Goal: Task Accomplishment & Management: Complete application form

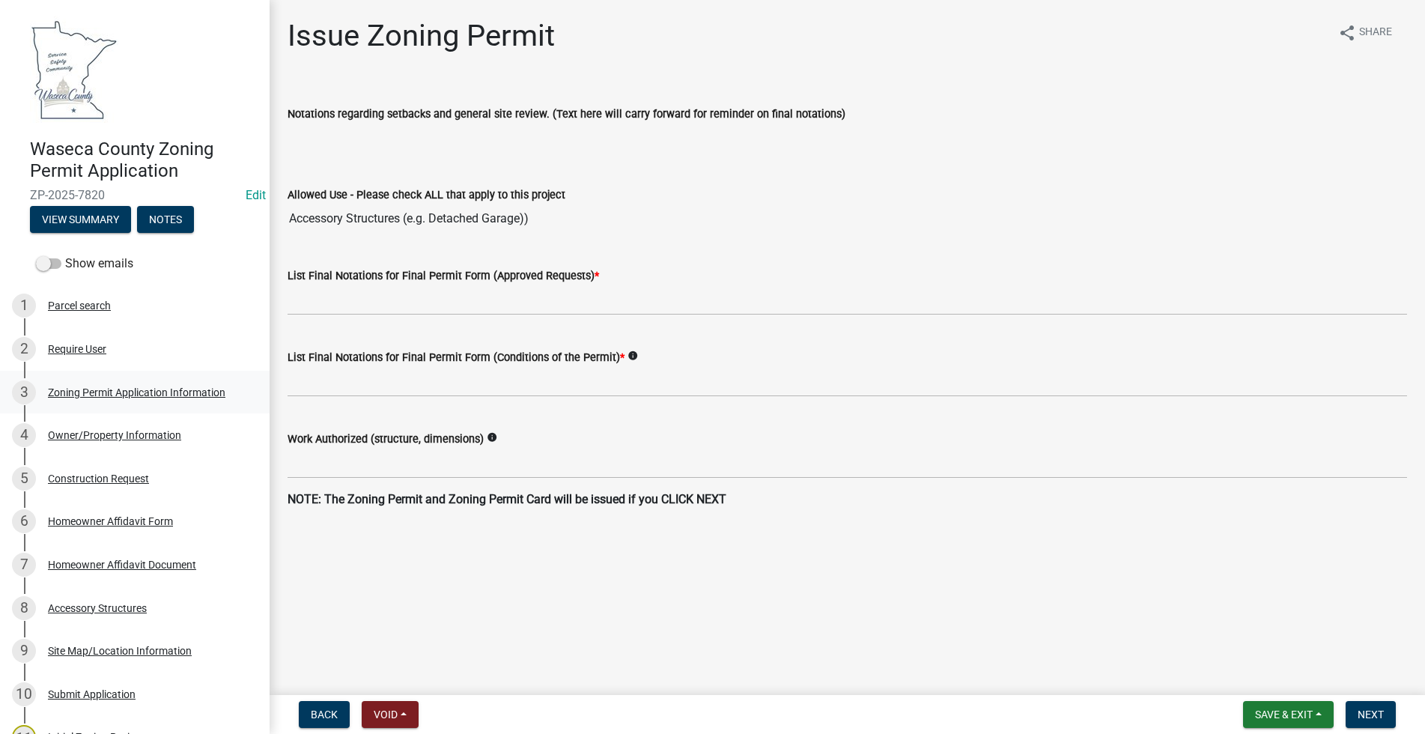
click at [112, 384] on div "3 Zoning Permit Application Information" at bounding box center [129, 392] width 234 height 24
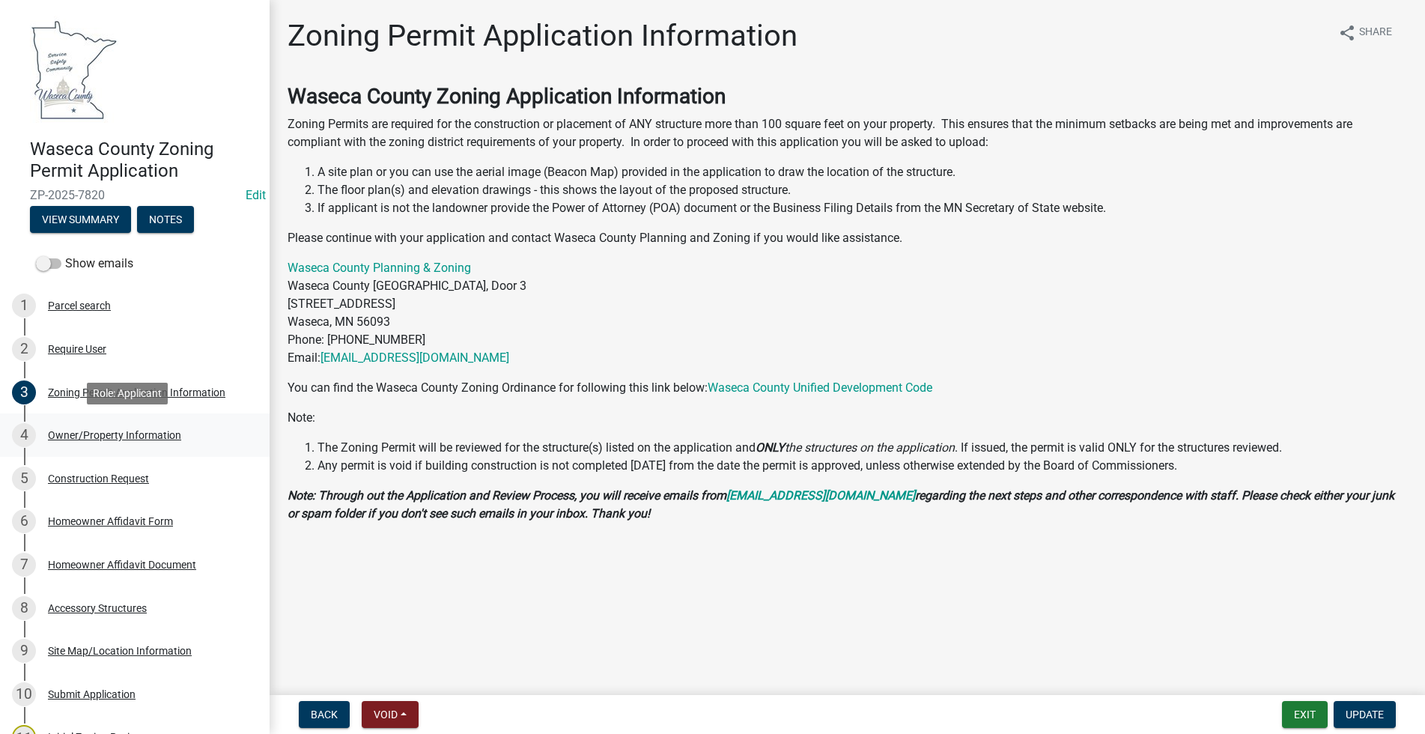
click at [100, 437] on div "Owner/Property Information" at bounding box center [114, 435] width 133 height 10
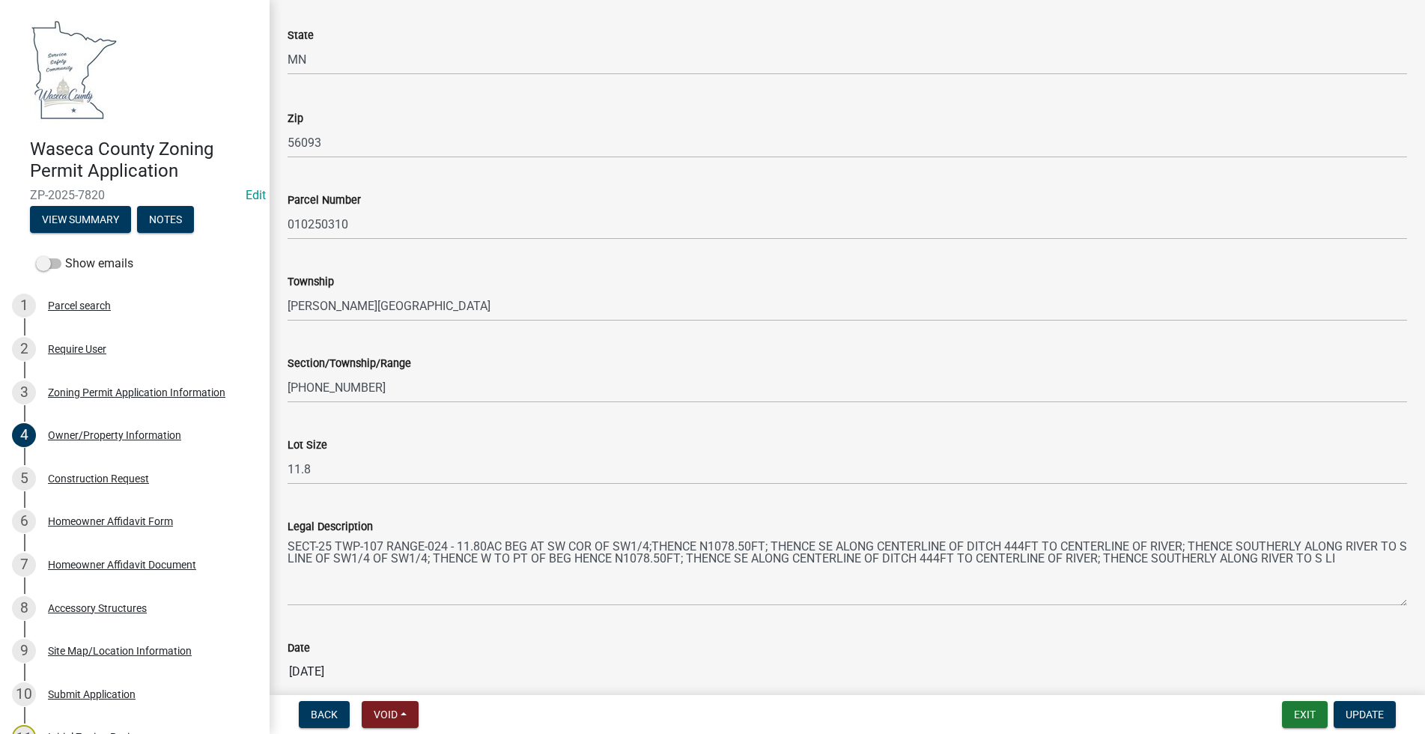
scroll to position [1277, 0]
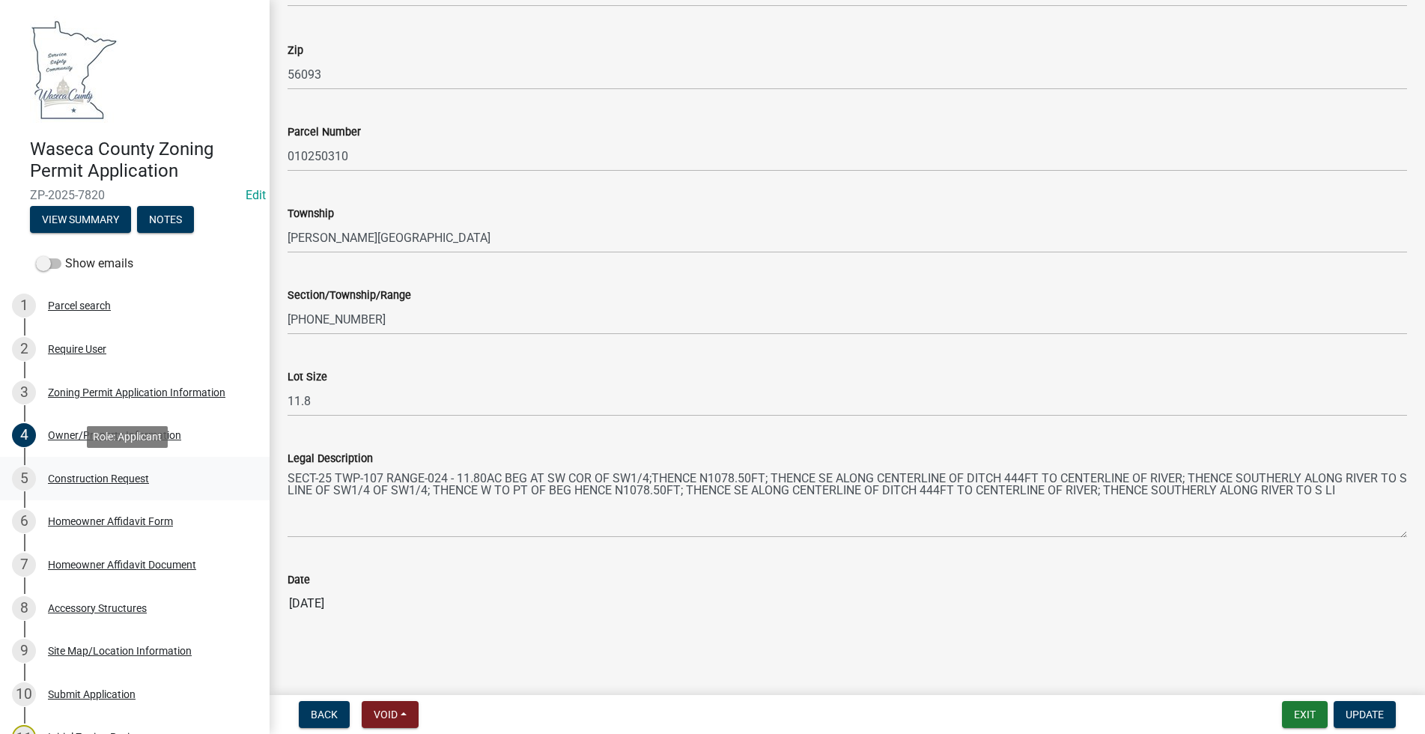
click at [112, 475] on div "Construction Request" at bounding box center [98, 478] width 101 height 10
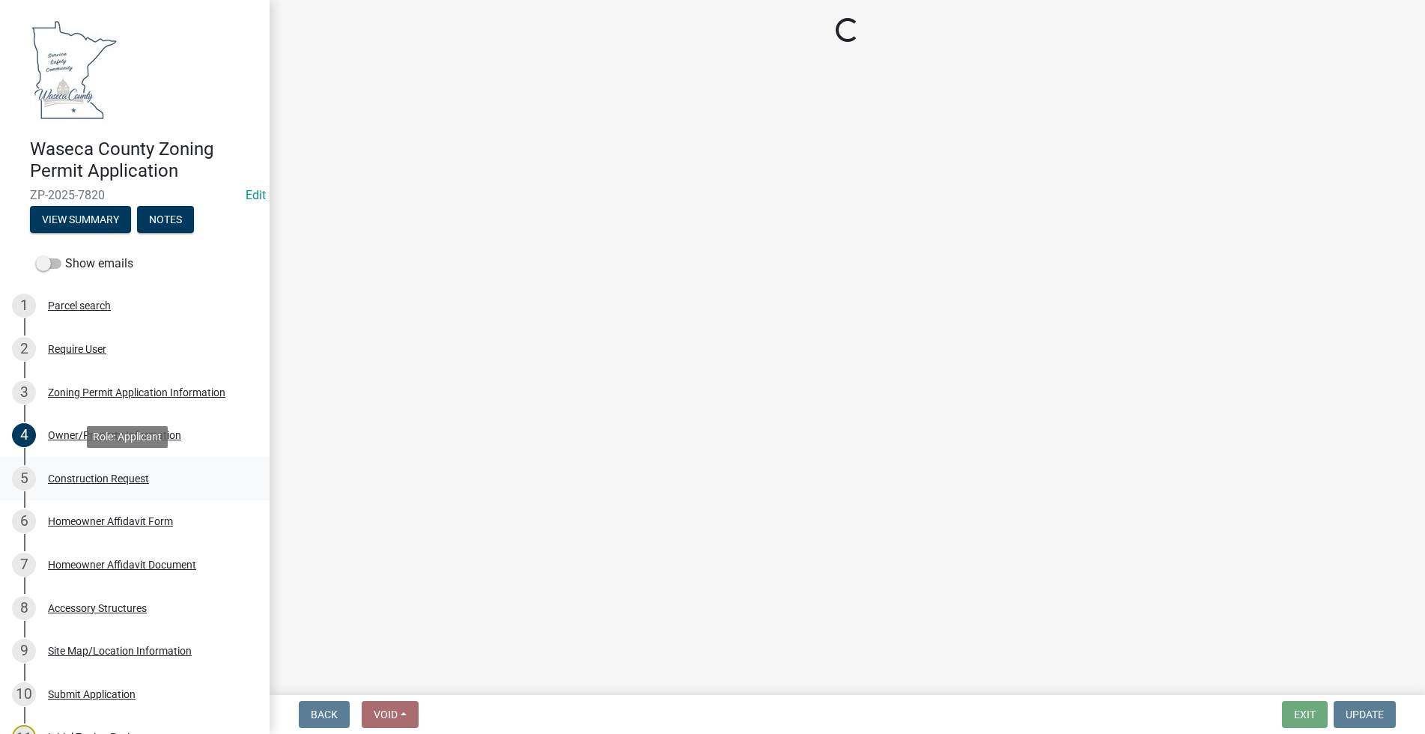
scroll to position [0, 0]
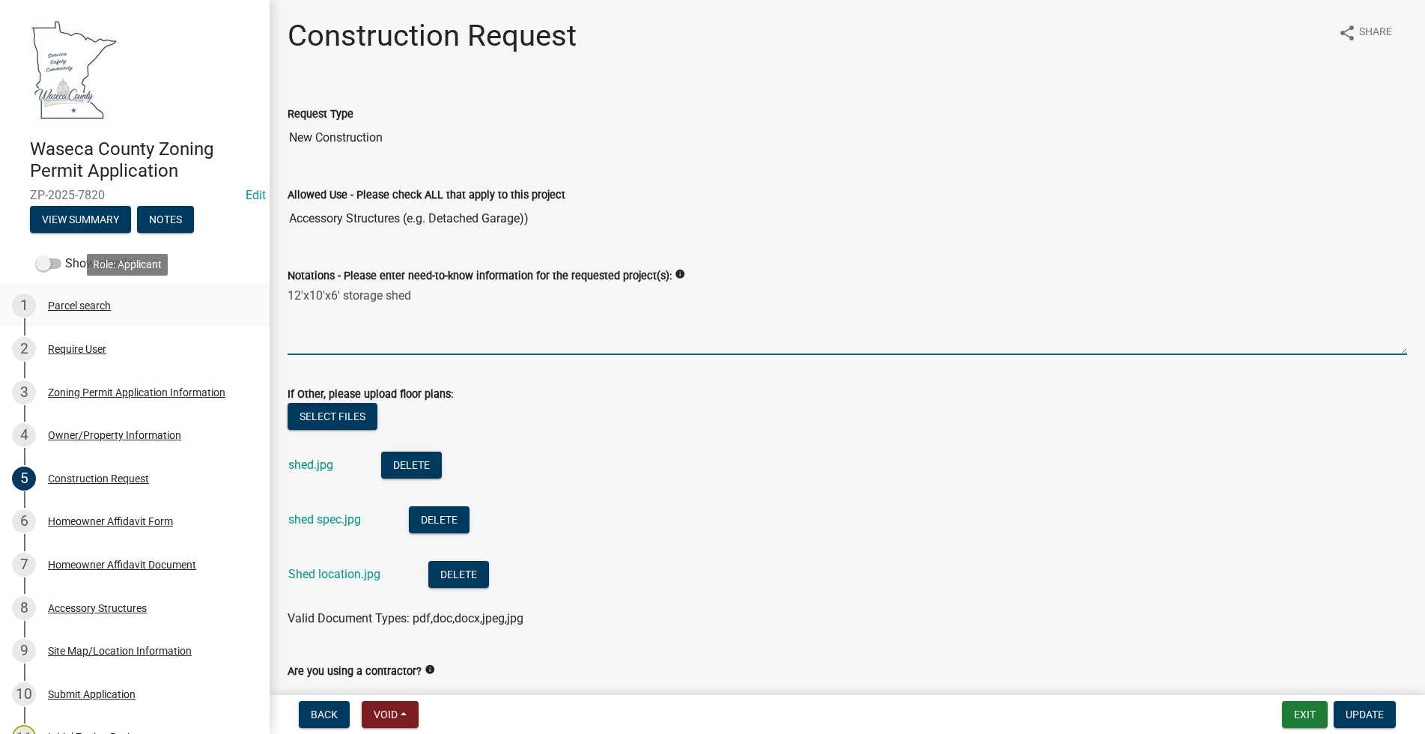
drag, startPoint x: 426, startPoint y: 292, endPoint x: 250, endPoint y: 306, distance: 176.6
click at [250, 306] on div "Waseca County Zoning Permit Application ZP-2025-7820 Edit View Summary Notes Sh…" at bounding box center [712, 367] width 1425 height 734
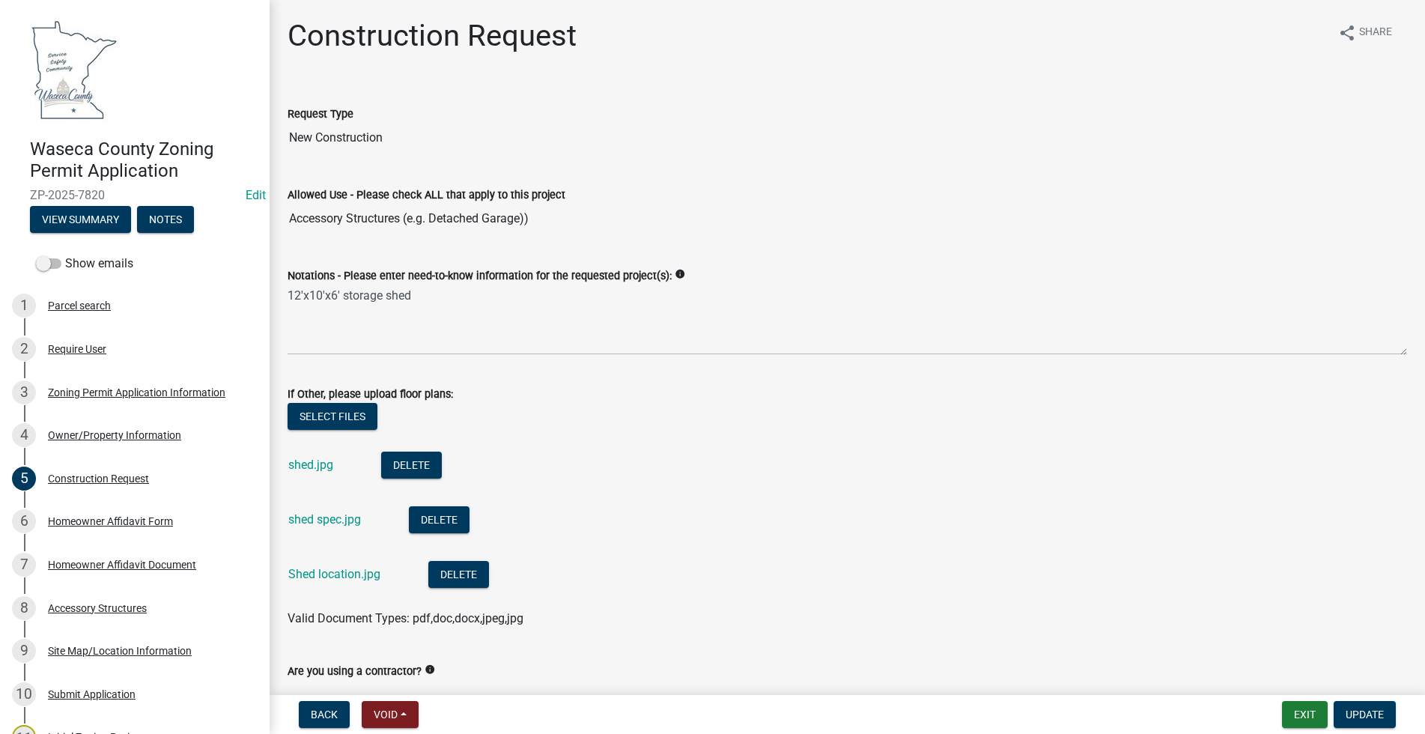
click at [528, 387] on div "If Other, please upload floor plans:" at bounding box center [848, 394] width 1120 height 18
click at [325, 574] on link "Shed location.jpg" at bounding box center [334, 574] width 92 height 14
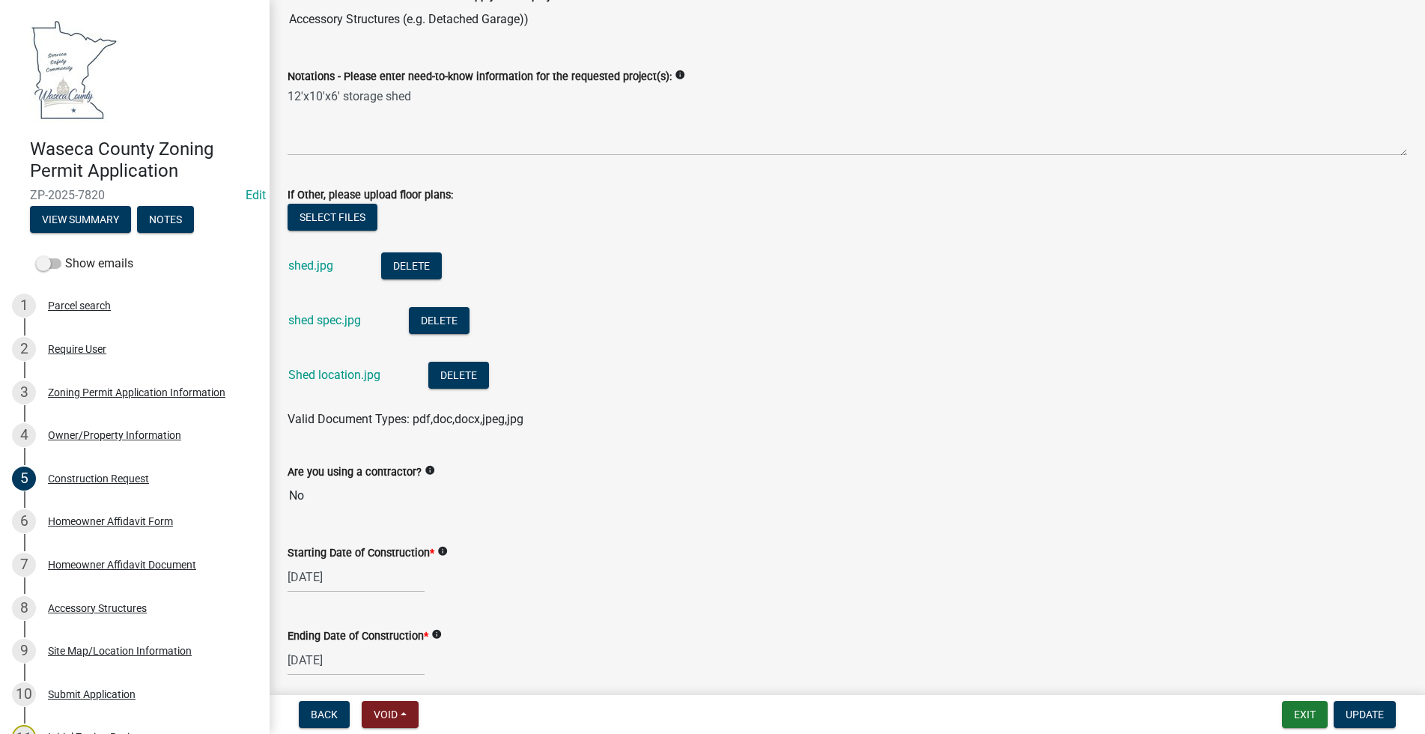
scroll to position [208, 0]
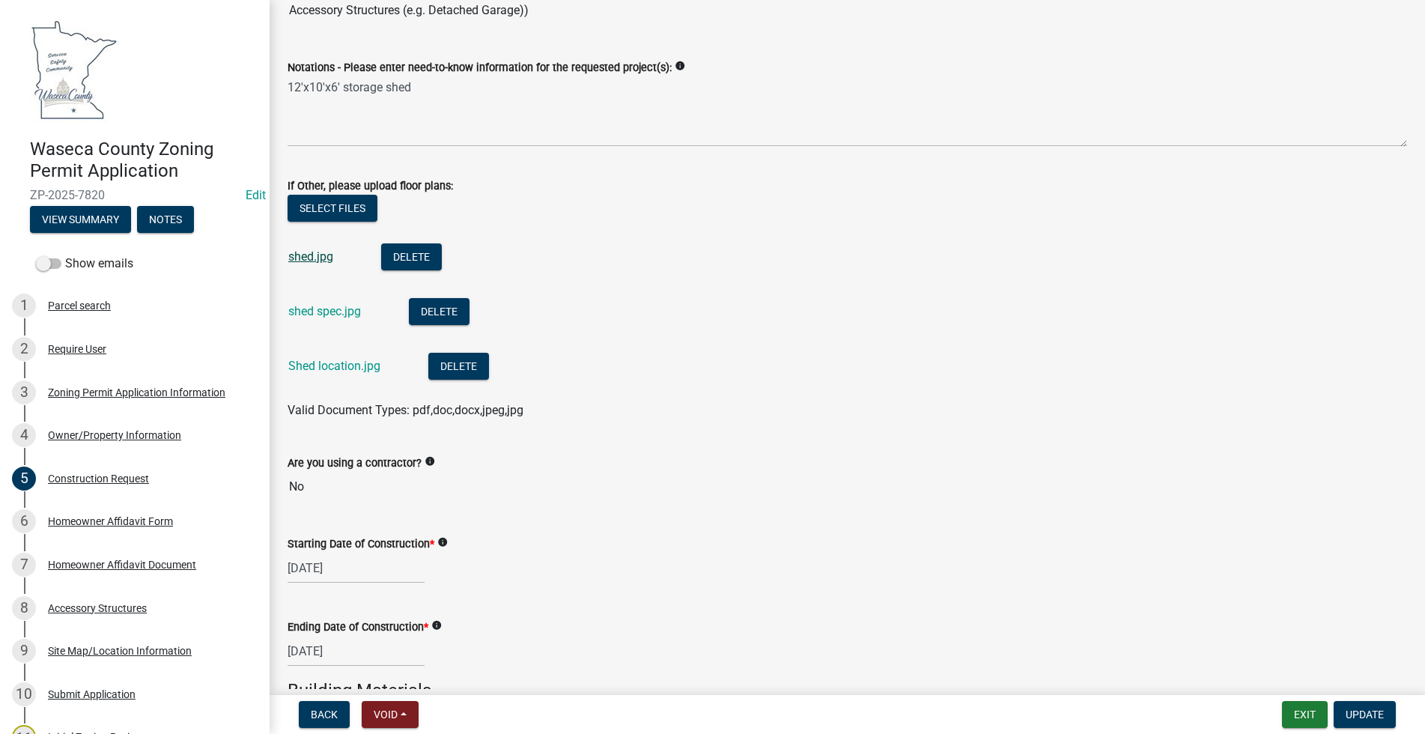
click at [303, 255] on link "shed.jpg" at bounding box center [310, 256] width 45 height 14
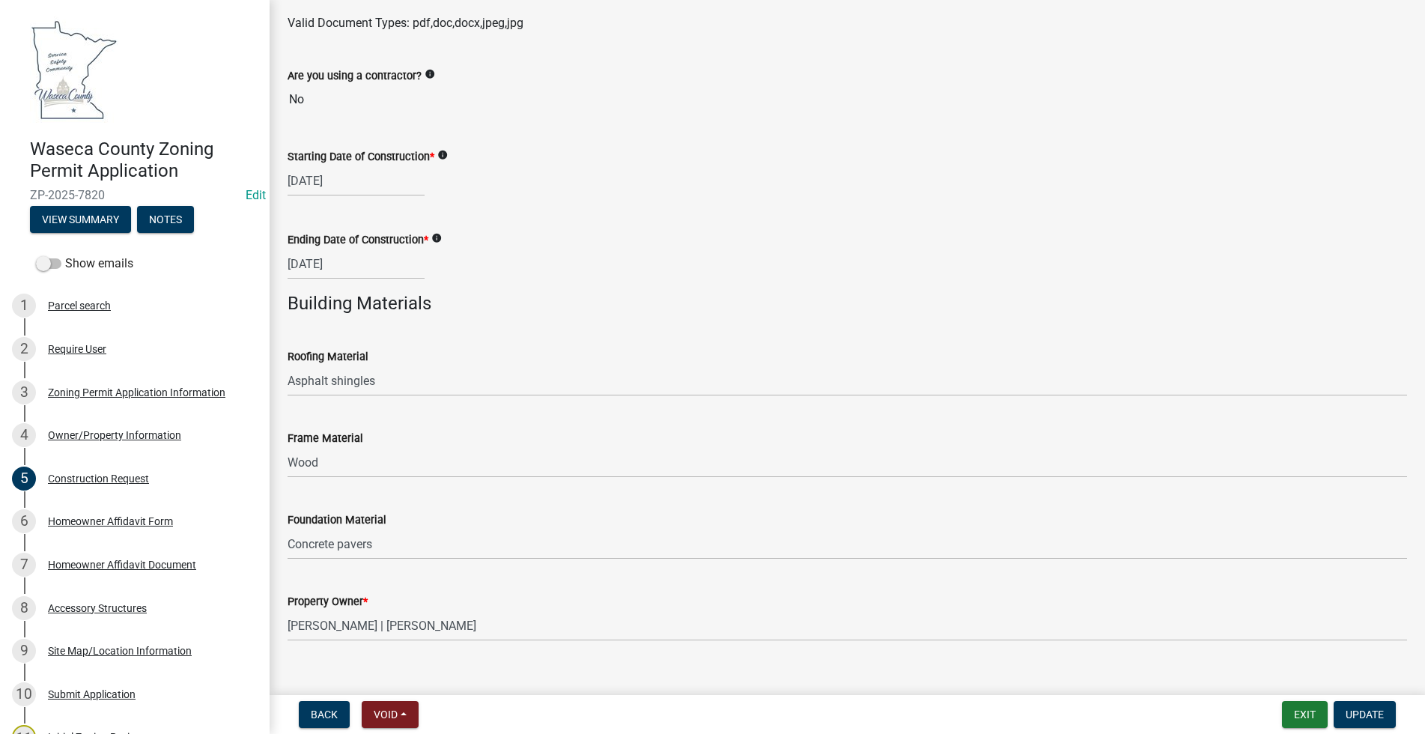
scroll to position [618, 0]
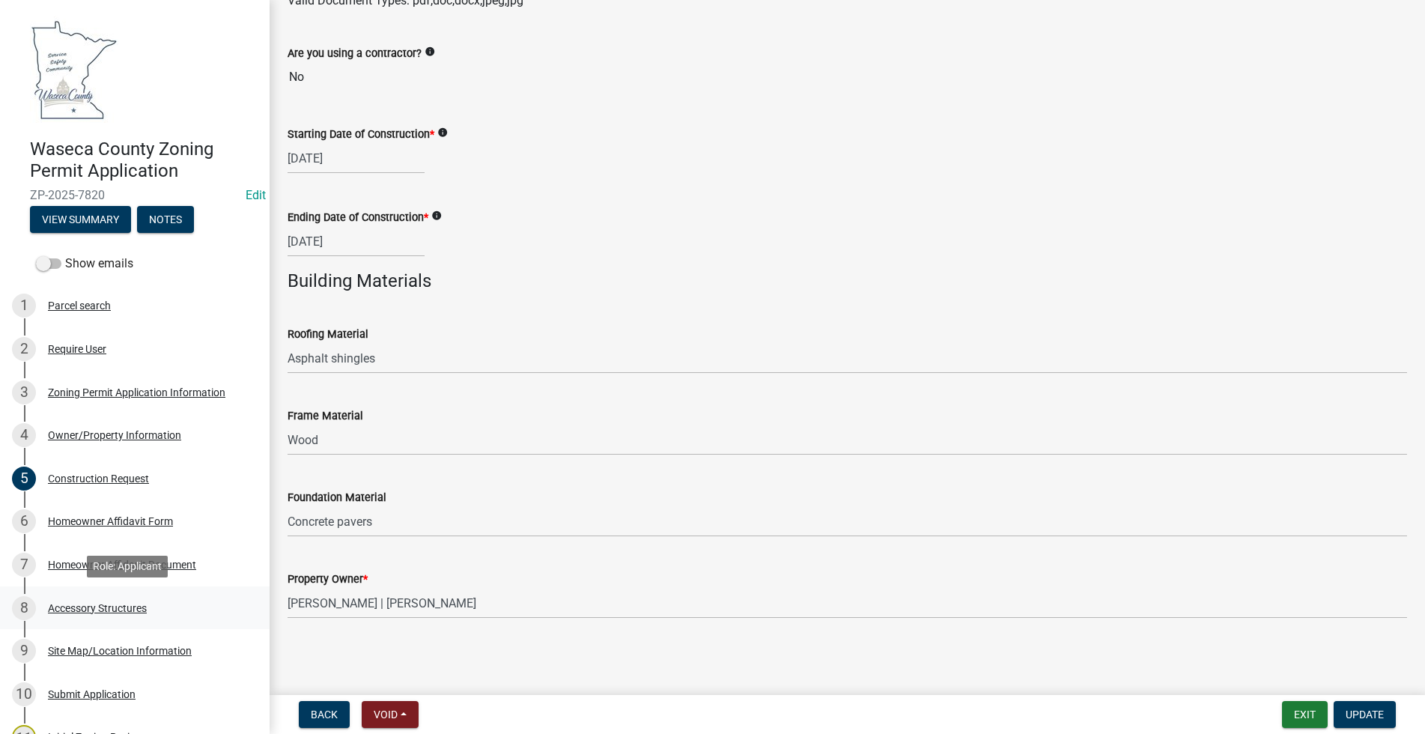
click at [96, 607] on div "Accessory Structures" at bounding box center [97, 608] width 99 height 10
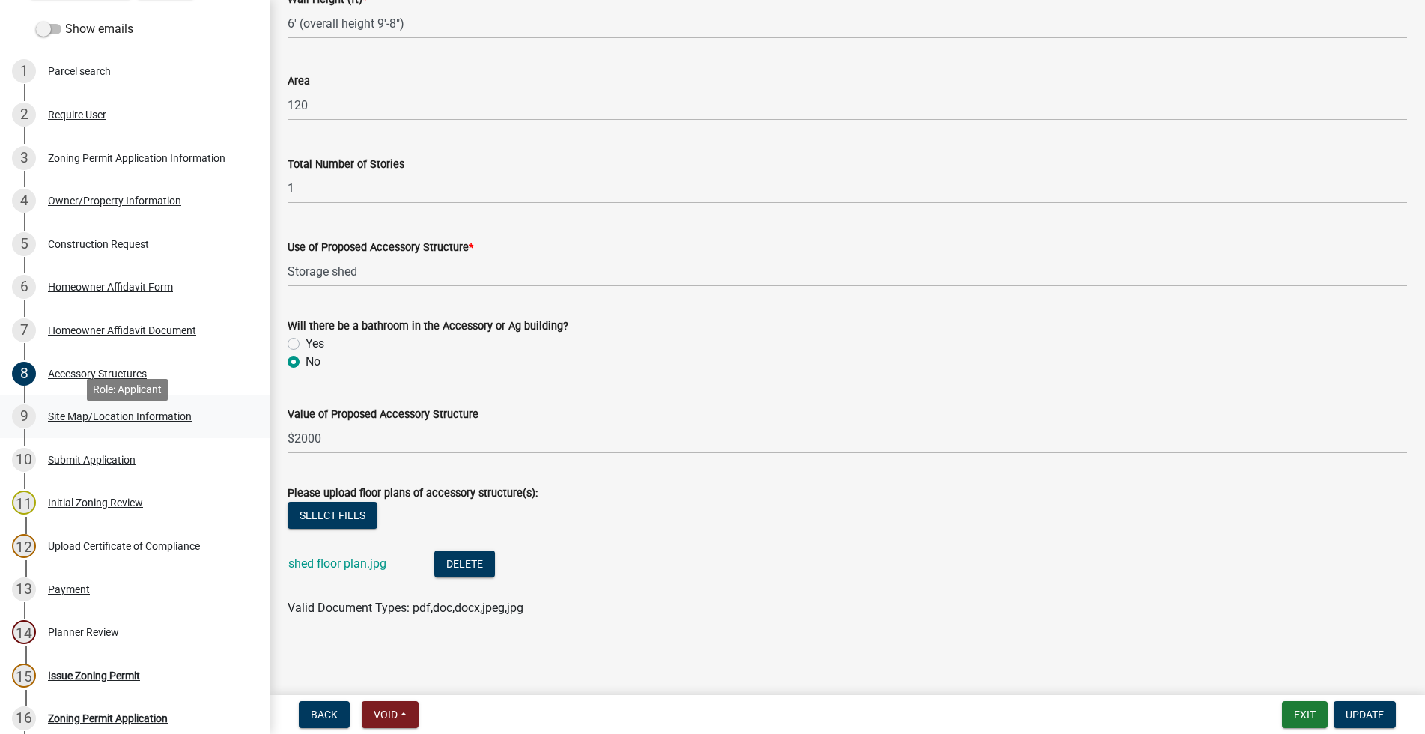
scroll to position [268, 0]
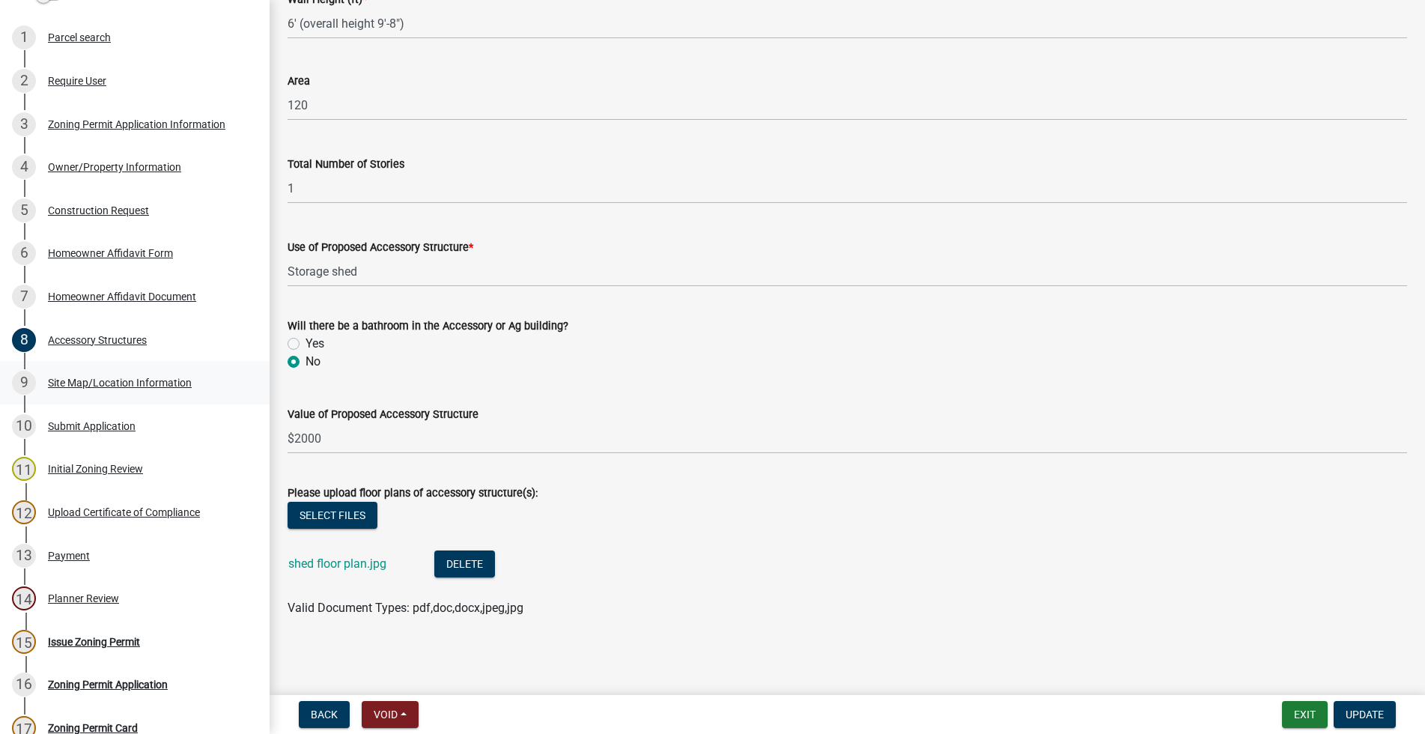
click at [123, 377] on div "Site Map/Location Information" at bounding box center [120, 382] width 144 height 10
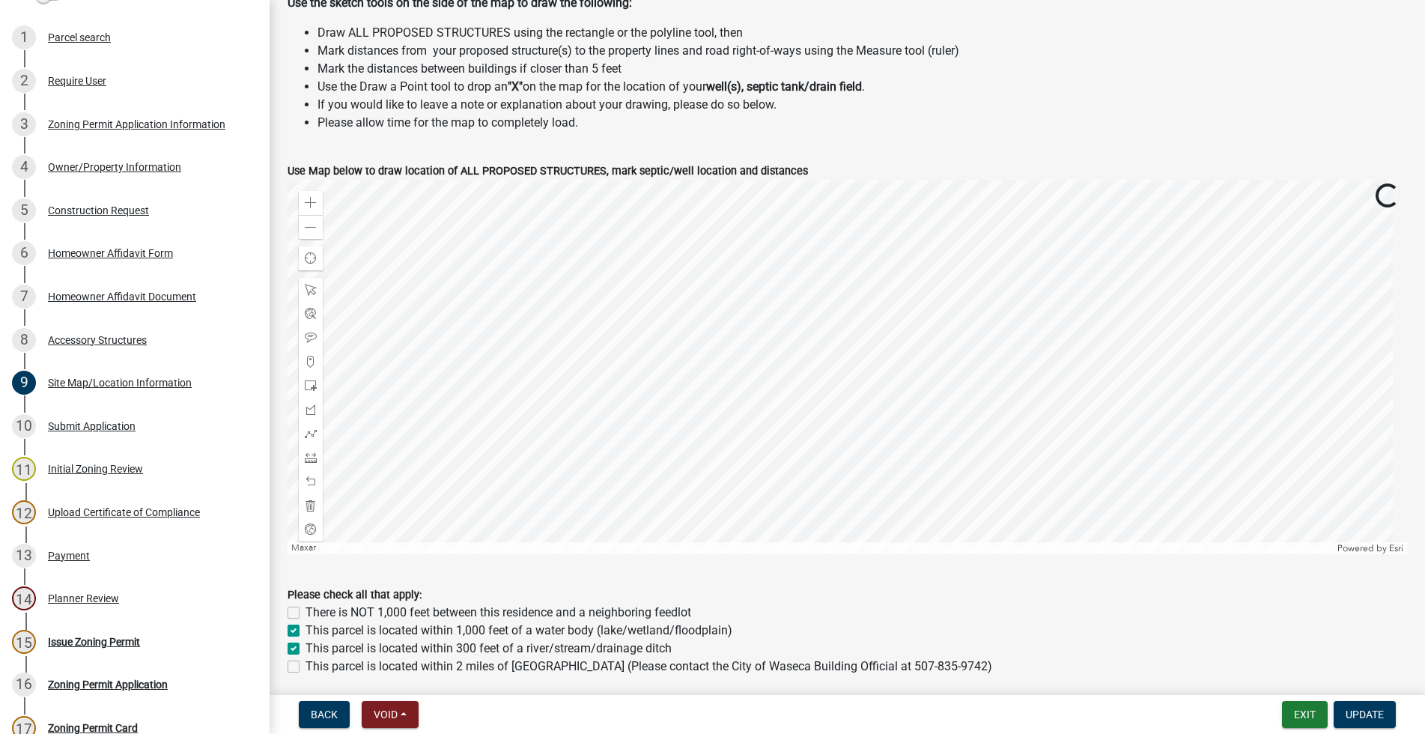
scroll to position [540, 0]
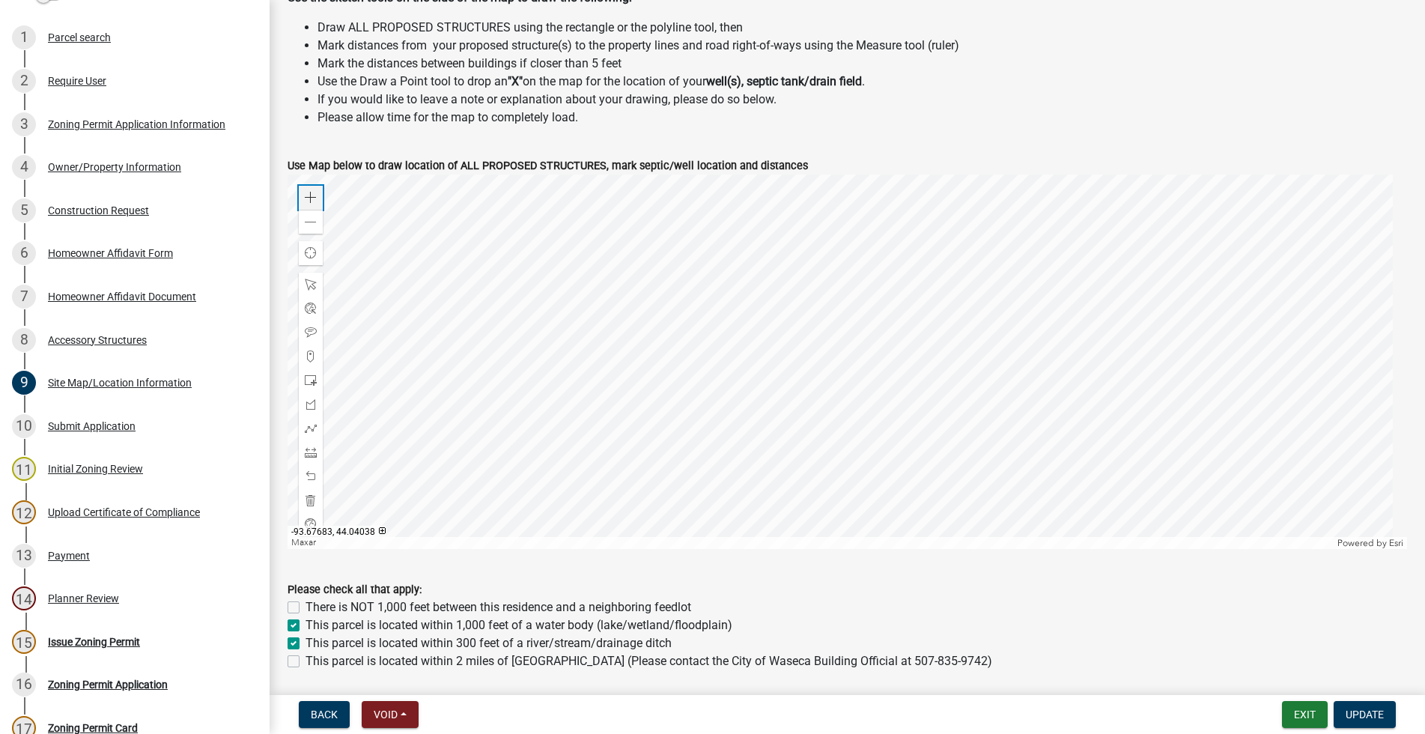
click at [312, 193] on span at bounding box center [311, 198] width 12 height 12
click at [308, 193] on span at bounding box center [311, 198] width 12 height 12
click at [310, 222] on span at bounding box center [311, 222] width 12 height 12
click at [843, 450] on div at bounding box center [848, 361] width 1120 height 374
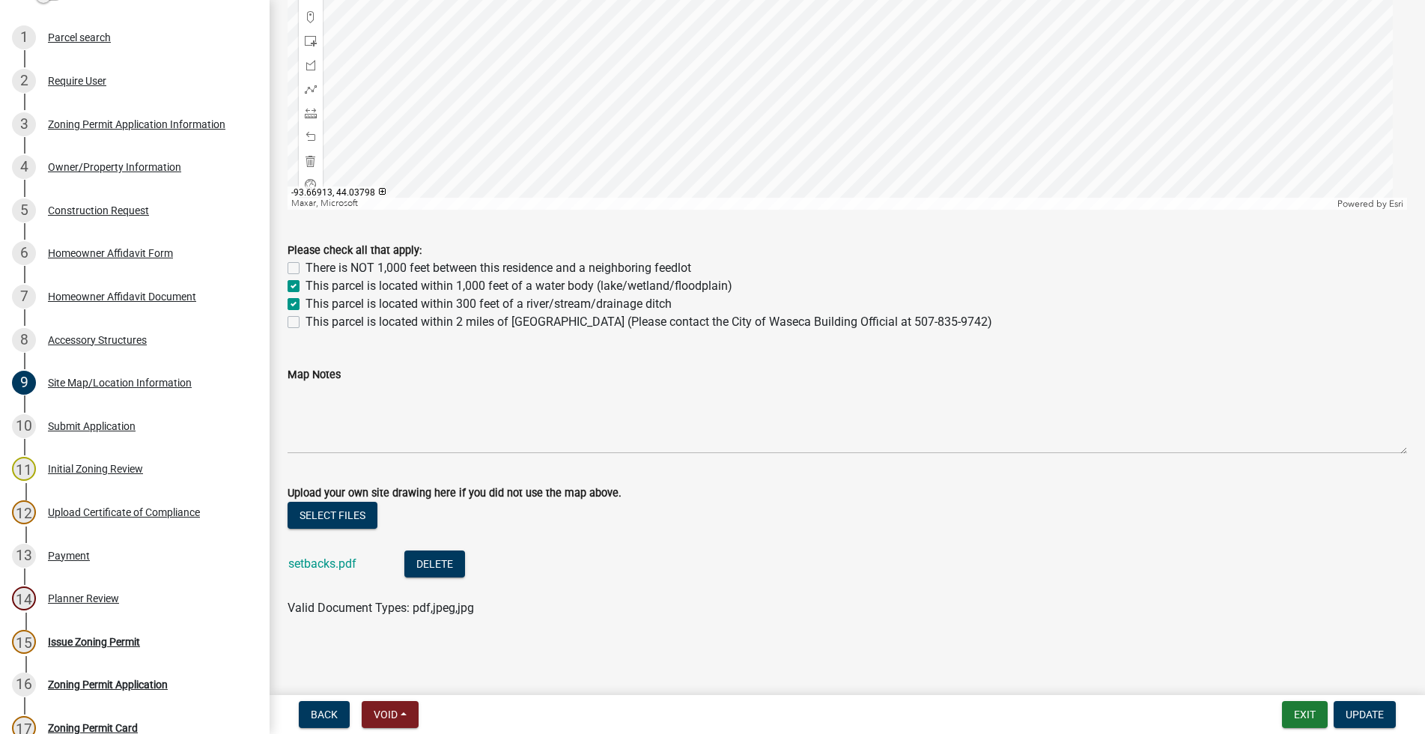
scroll to position [878, 0]
click at [319, 562] on link "setbacks.pdf" at bounding box center [322, 564] width 68 height 14
click at [87, 464] on div "Initial Zoning Review" at bounding box center [95, 469] width 95 height 10
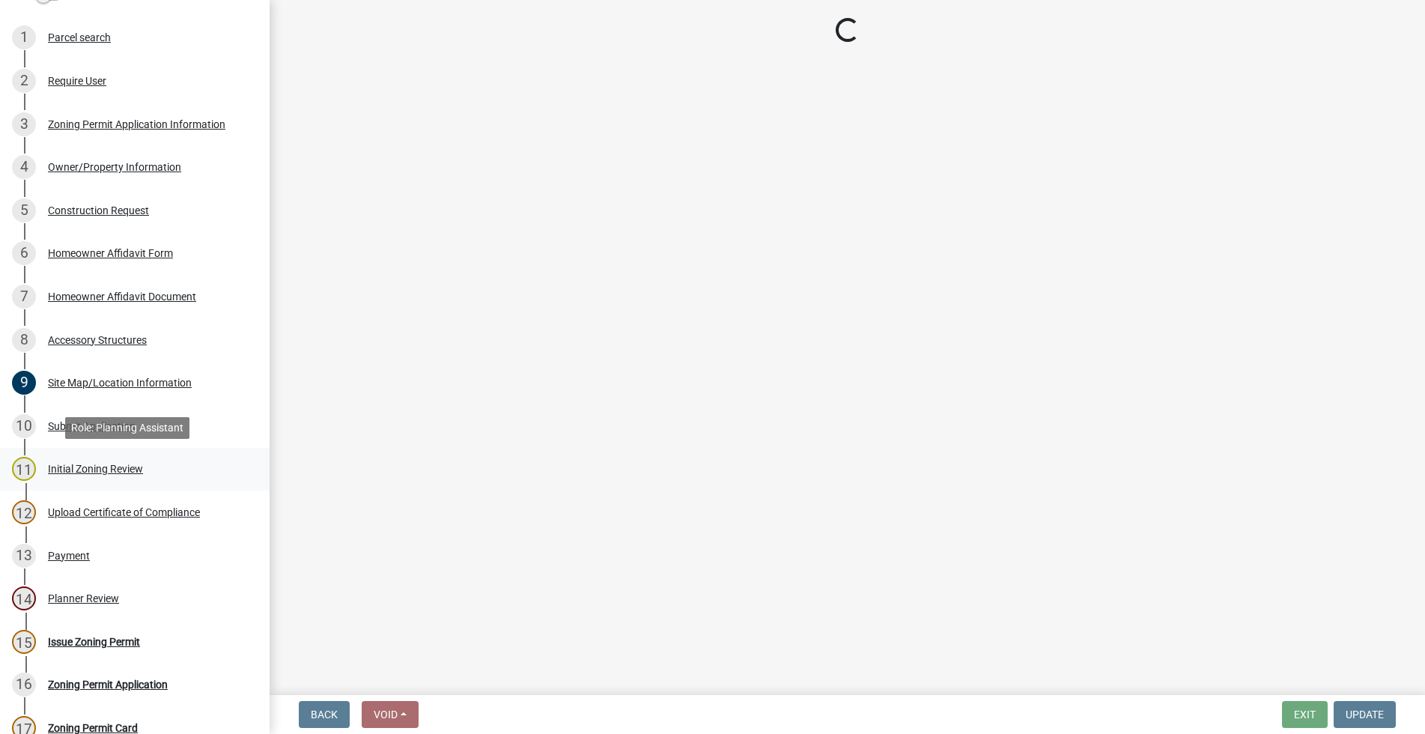
scroll to position [0, 0]
select select "9e7e0f1a-162d-468c-937f-cc7884b0d28a"
select select "6d839d38-f784-434a-a355-9dbcceaeb93c"
select select "f85b0be6-0ba0-4e52-abd8-9a831d915a76"
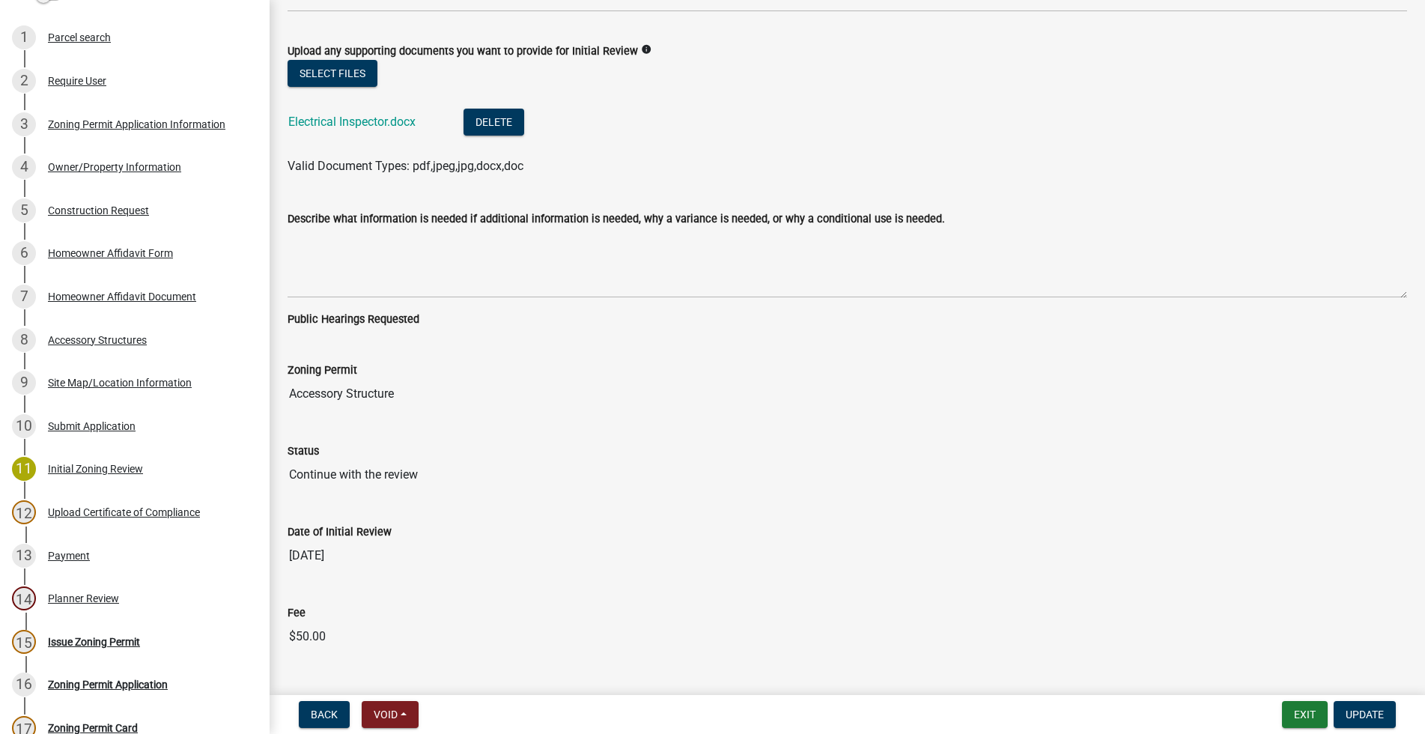
scroll to position [3435, 0]
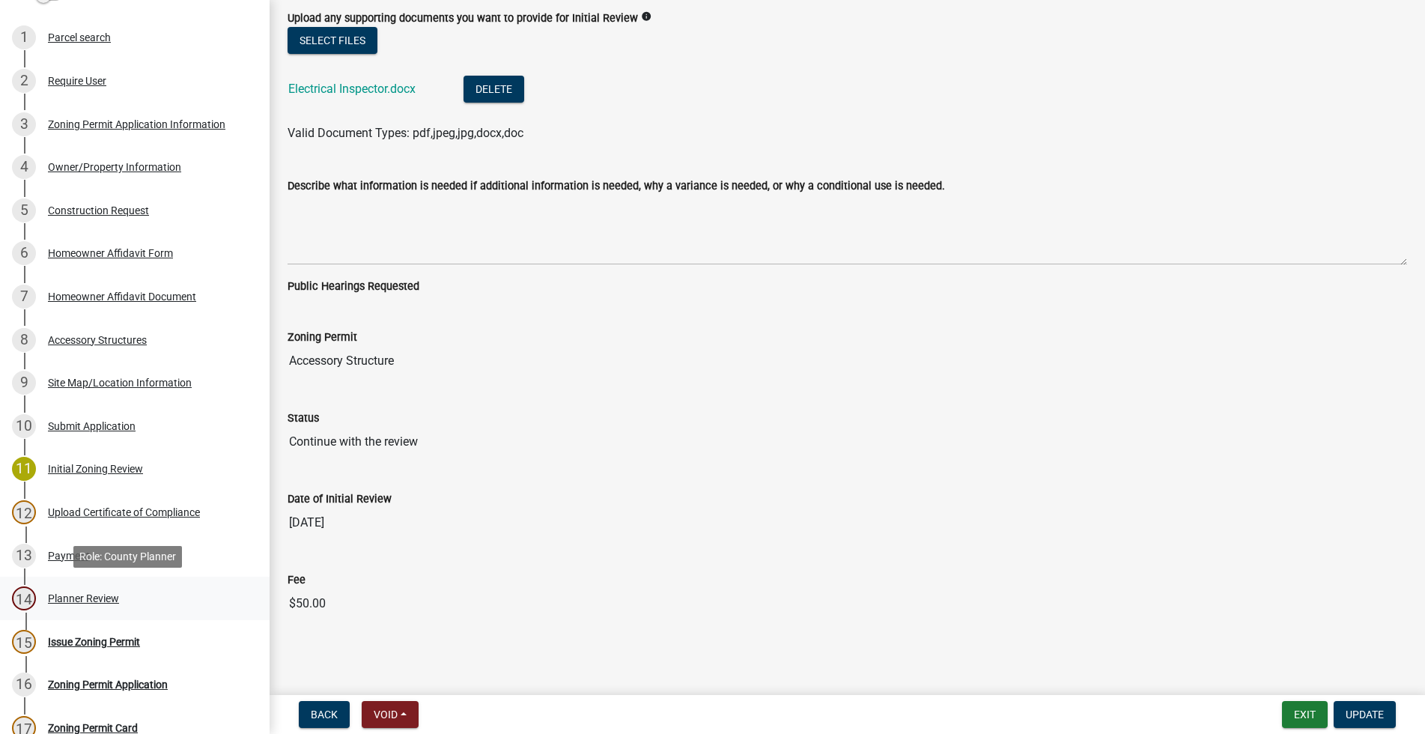
click at [82, 596] on div "Planner Review" at bounding box center [83, 598] width 71 height 10
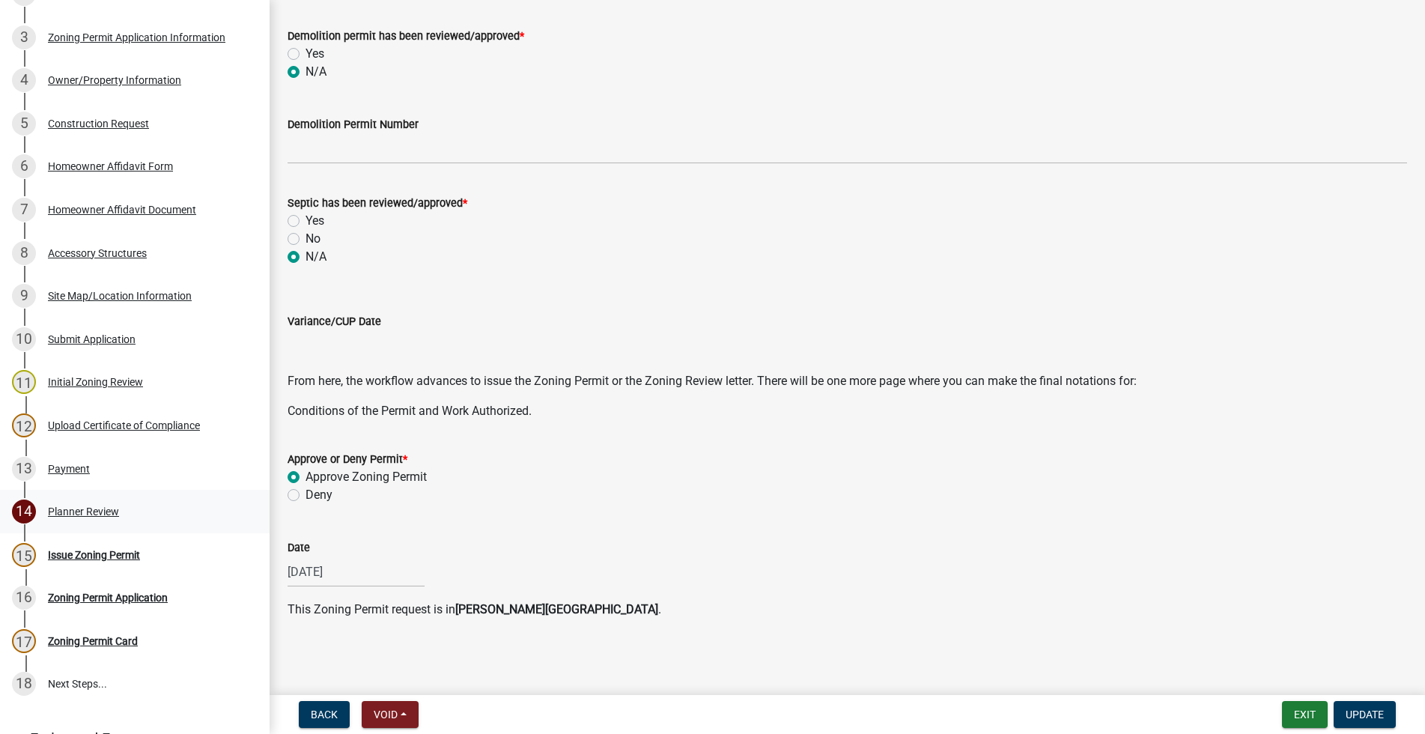
scroll to position [356, 0]
click at [79, 553] on div "Issue Zoning Permit" at bounding box center [94, 553] width 92 height 10
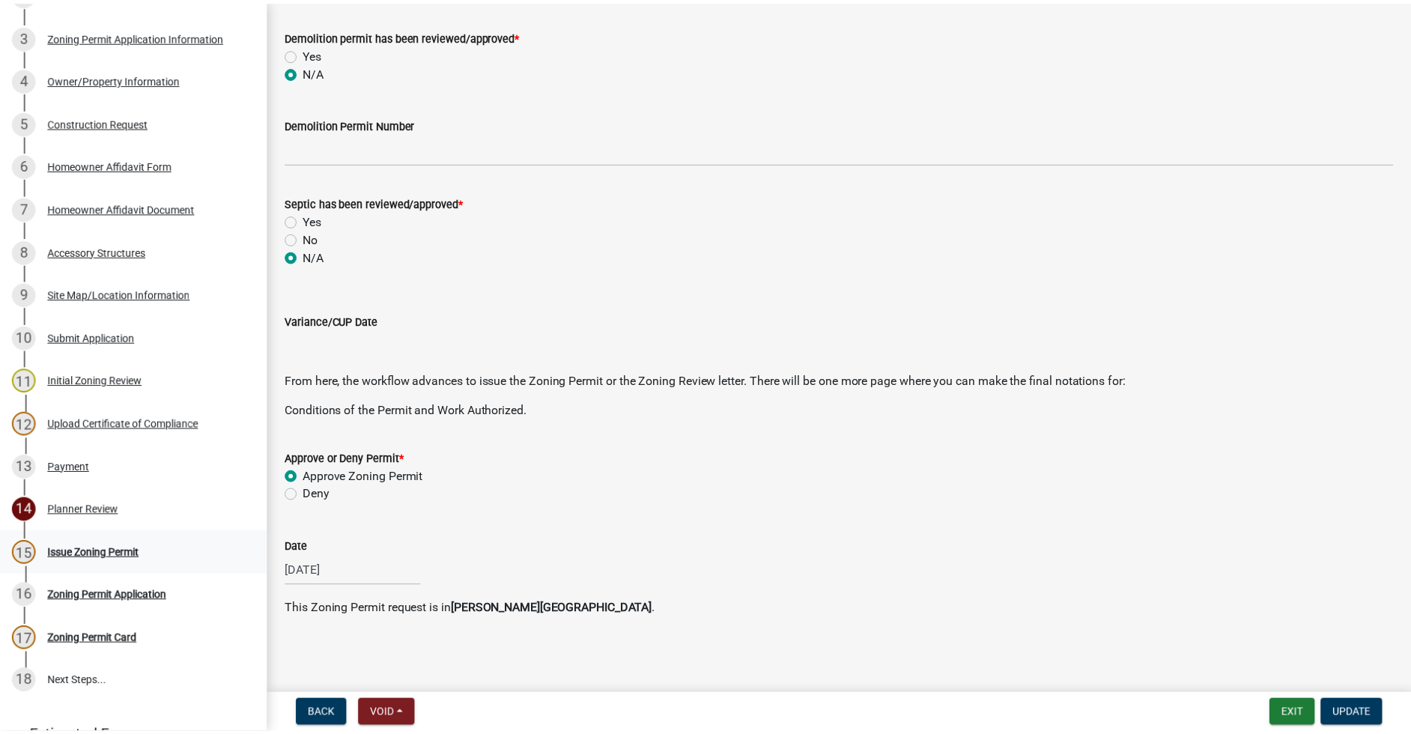
scroll to position [0, 0]
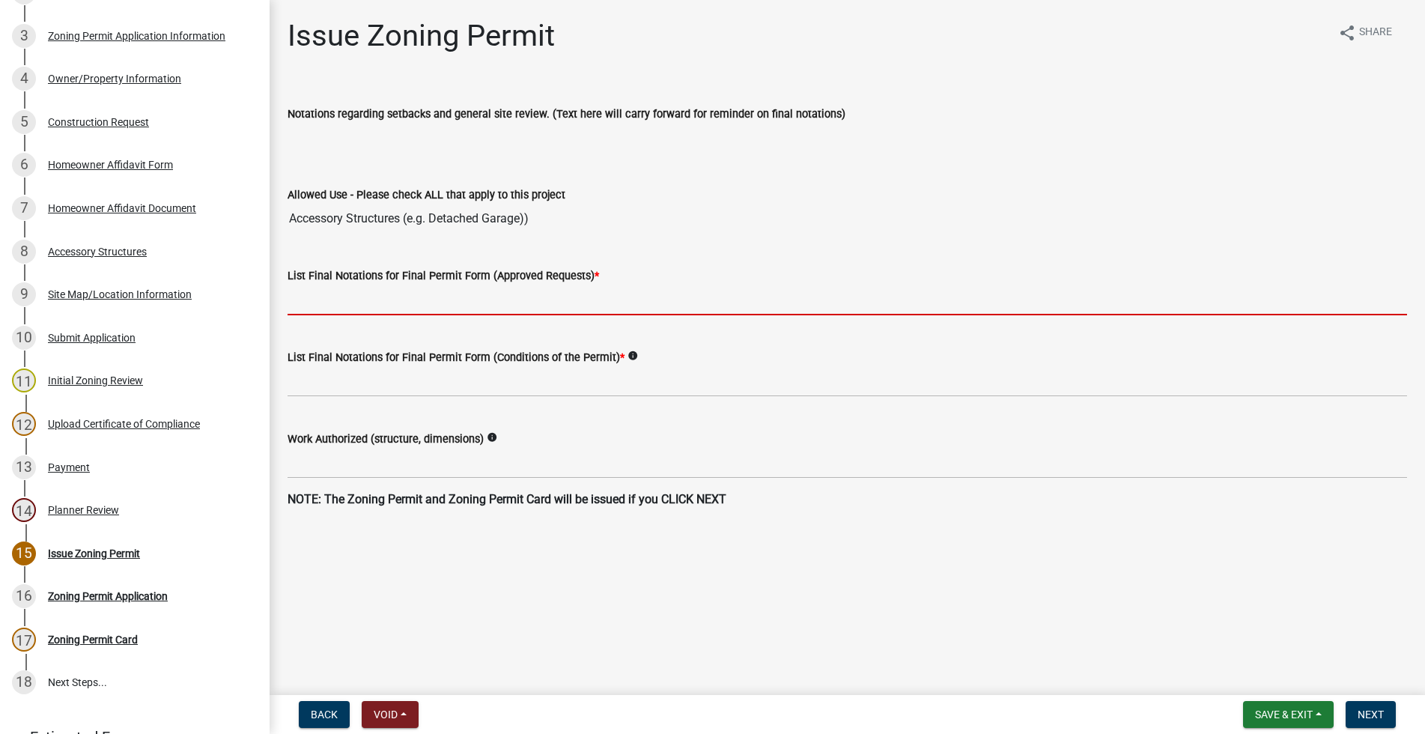
click at [350, 297] on input "List Final Notations for Final Permit Form (Approved Requests) *" at bounding box center [848, 300] width 1120 height 31
paste input "12'x10'x6' storage shed"
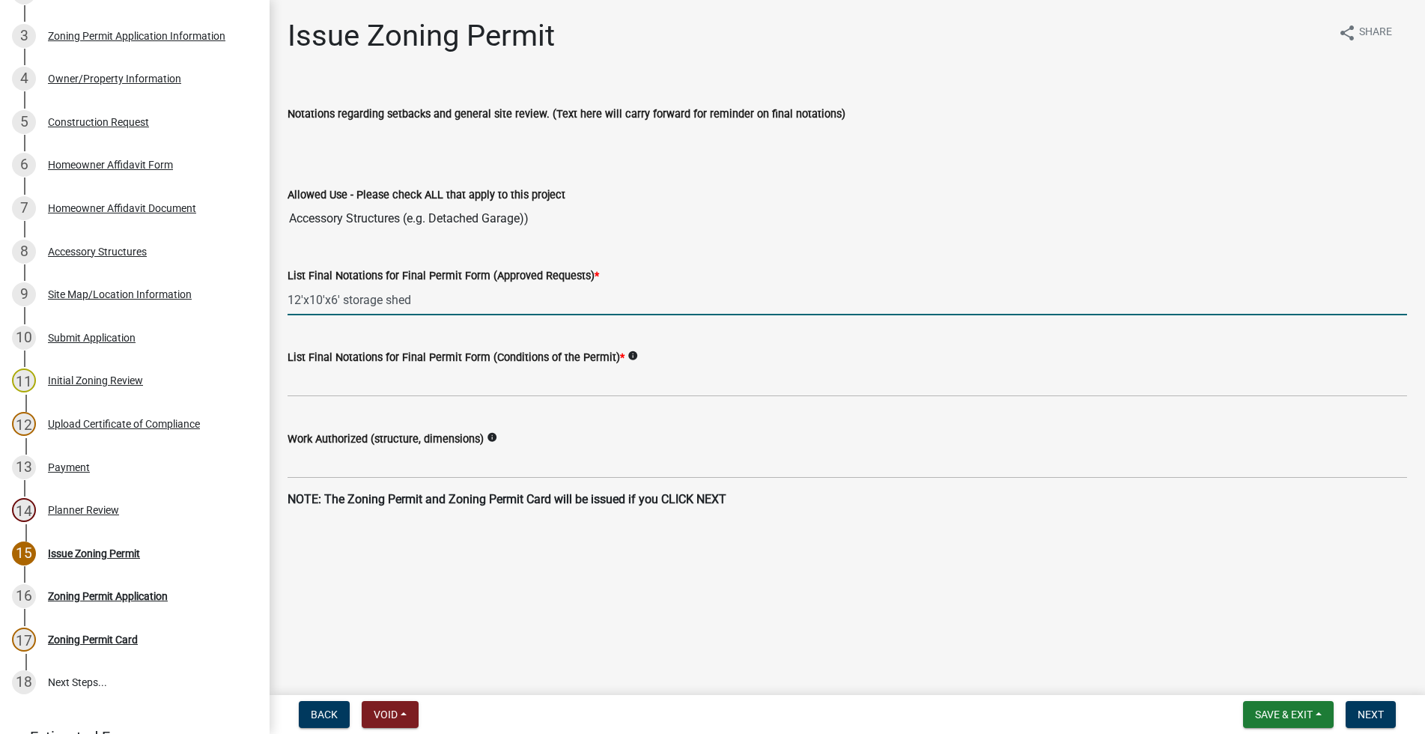
click at [288, 296] on input "12'x10'x6' storage shed" at bounding box center [848, 300] width 1120 height 31
type input "Construction of a small shed 12'x10'x6' storage shed"
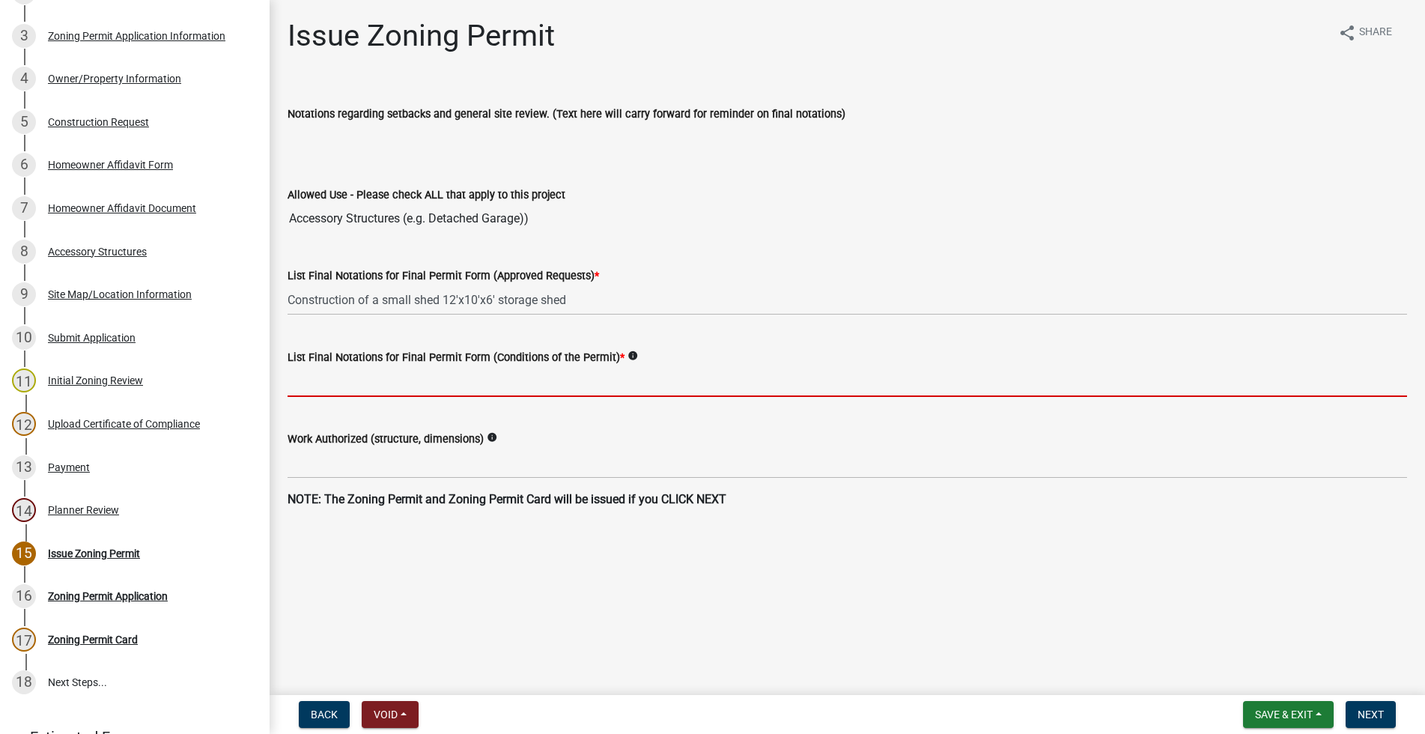
click at [342, 380] on input "List Final Notations for Final Permit Form (Conditions of the Permit) *" at bounding box center [848, 381] width 1120 height 31
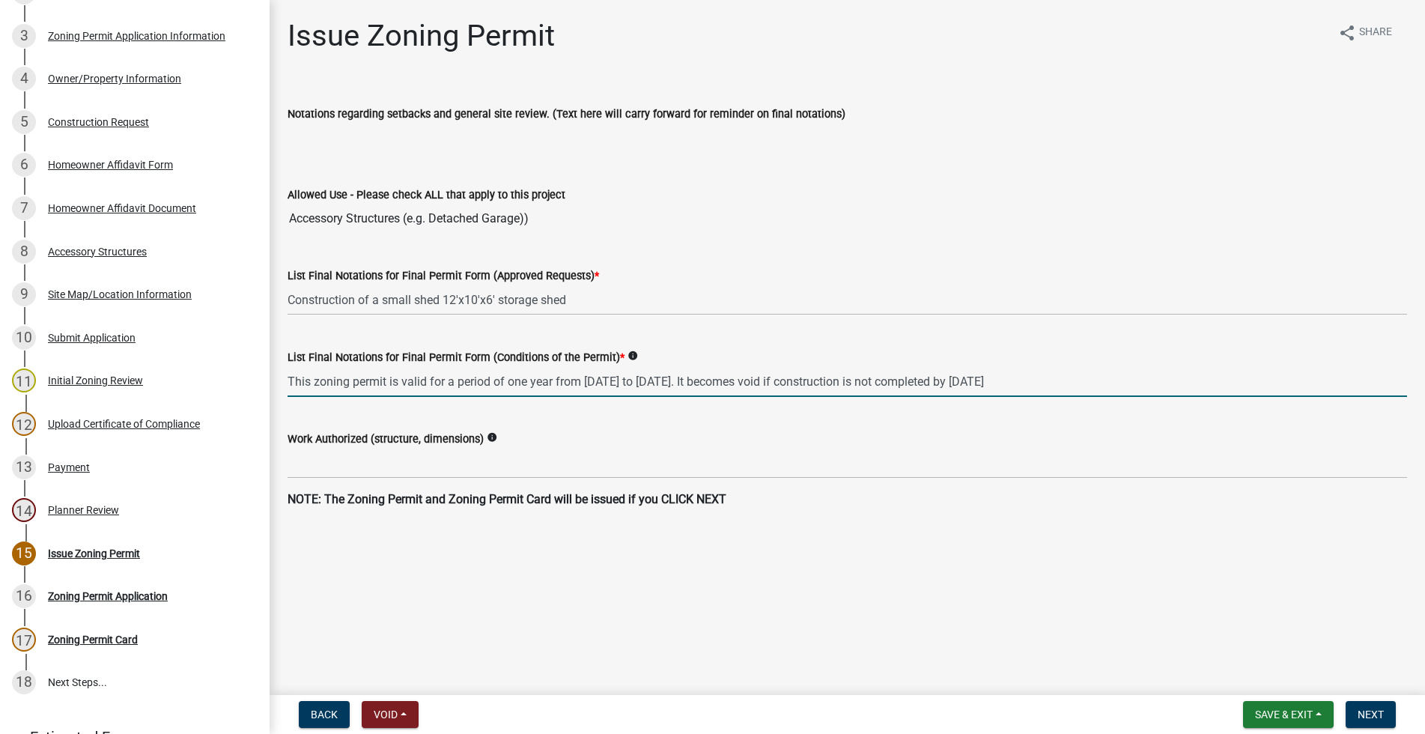
click at [630, 377] on input "This zoning permit is valid for a period of one year from [DATE] to [DATE]. It …" at bounding box center [848, 381] width 1120 height 31
type input "This zoning permit is valid for a period of one year from [DATE] to [DATE]. It …"
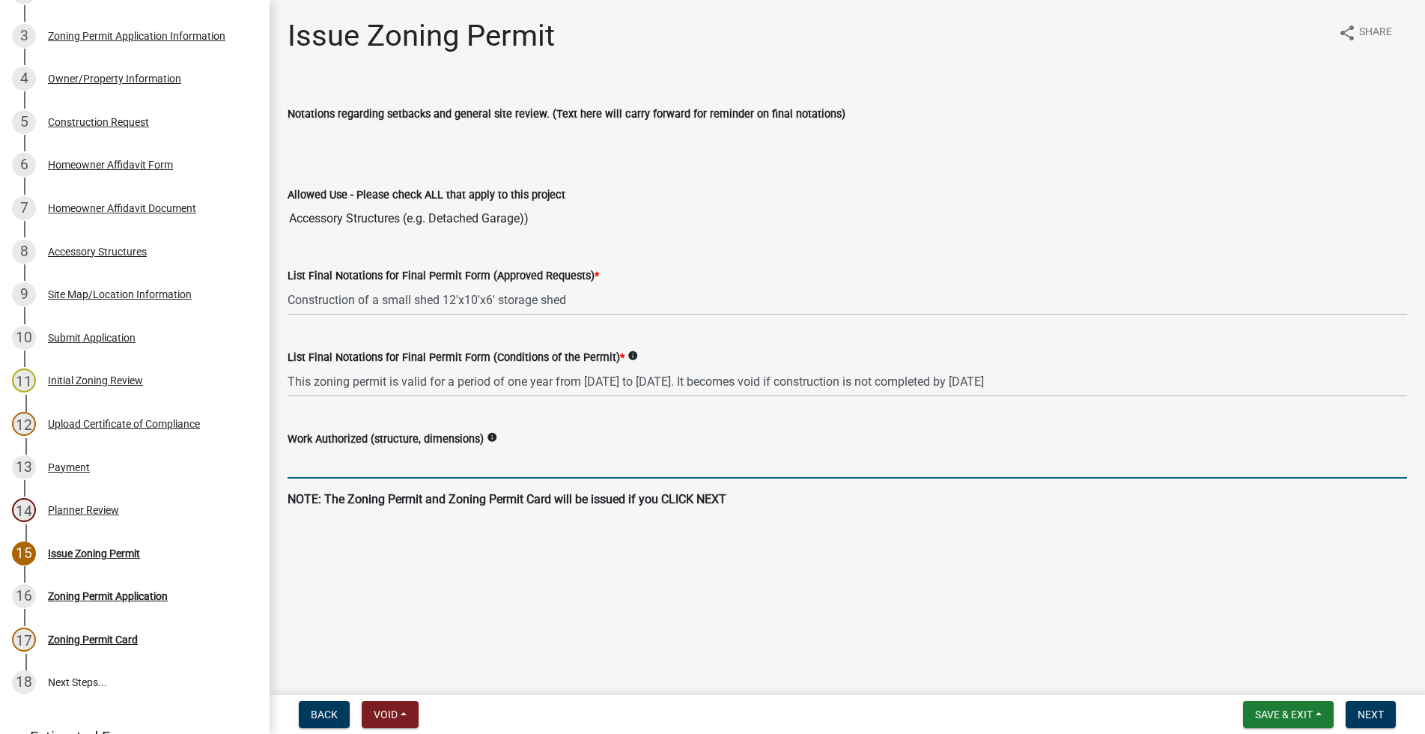
click at [361, 472] on input "Work Authorized (structure, dimensions)" at bounding box center [848, 463] width 1120 height 31
click at [452, 464] on input "construction of a small shed, 230 SF" at bounding box center [848, 463] width 1120 height 31
click at [507, 457] on input "construction of a small shed, 120 SF" at bounding box center [848, 463] width 1120 height 31
paste input "12'x10'x6' storage shed"
click at [482, 458] on input "construction of a small shed, 120 SF 12'x10'x6' storage shed" at bounding box center [848, 463] width 1120 height 31
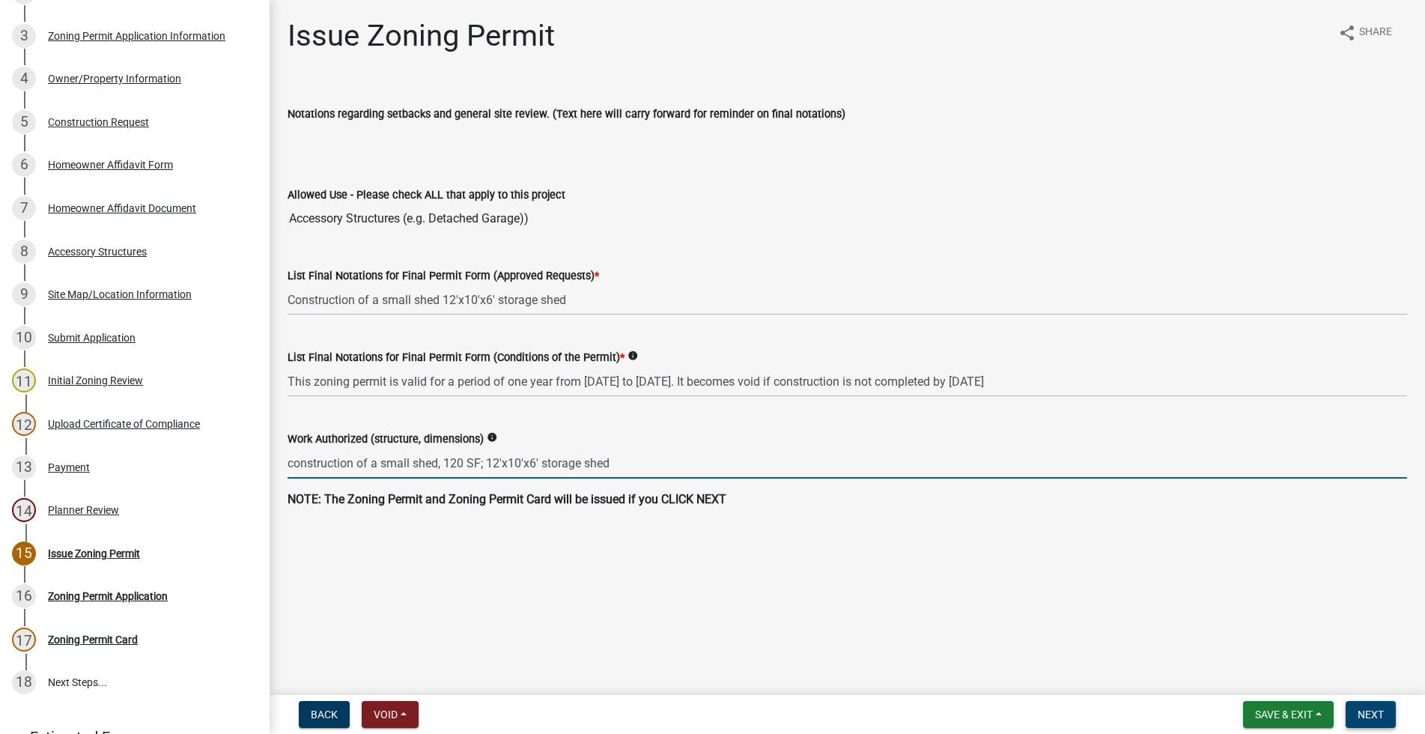
type input "construction of a small shed, 120 SF; 12'x10'x6' storage shed"
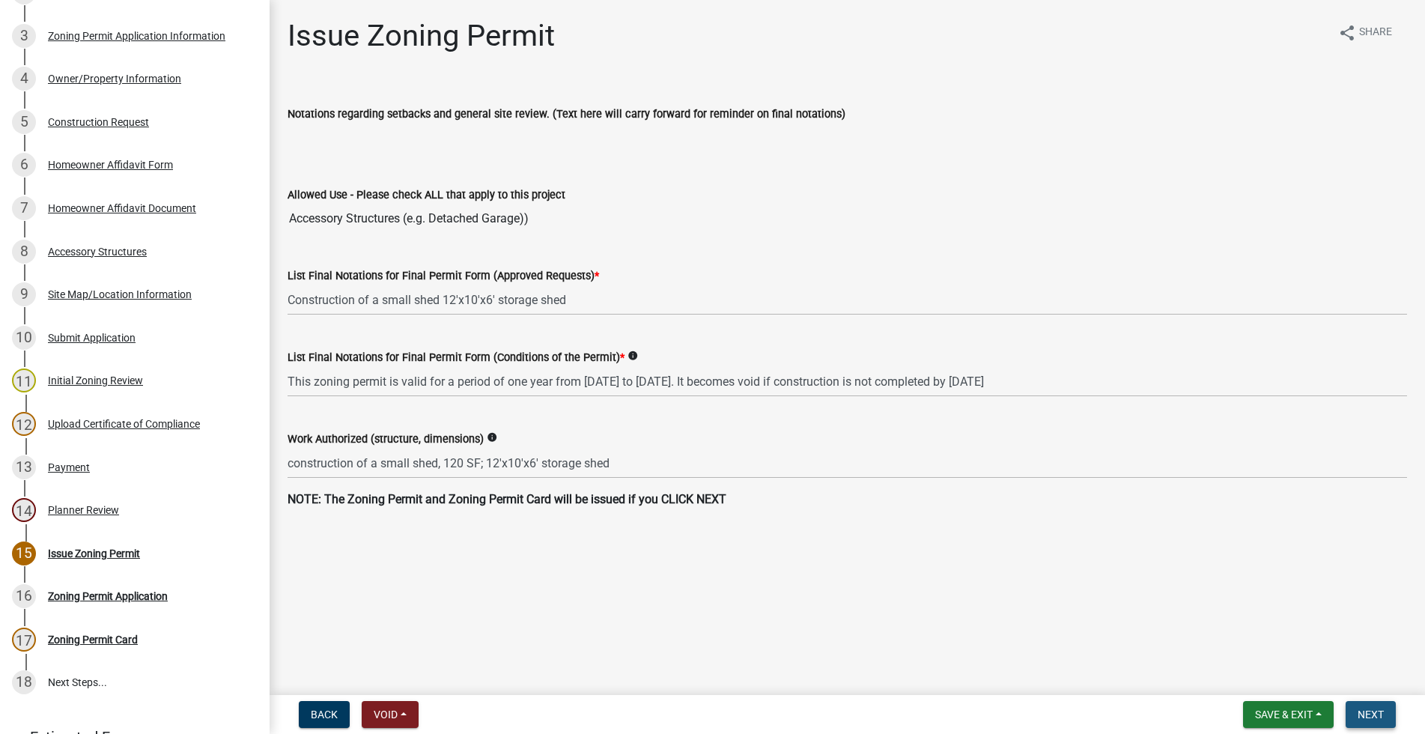
click at [1371, 710] on span "Next" at bounding box center [1371, 714] width 26 height 12
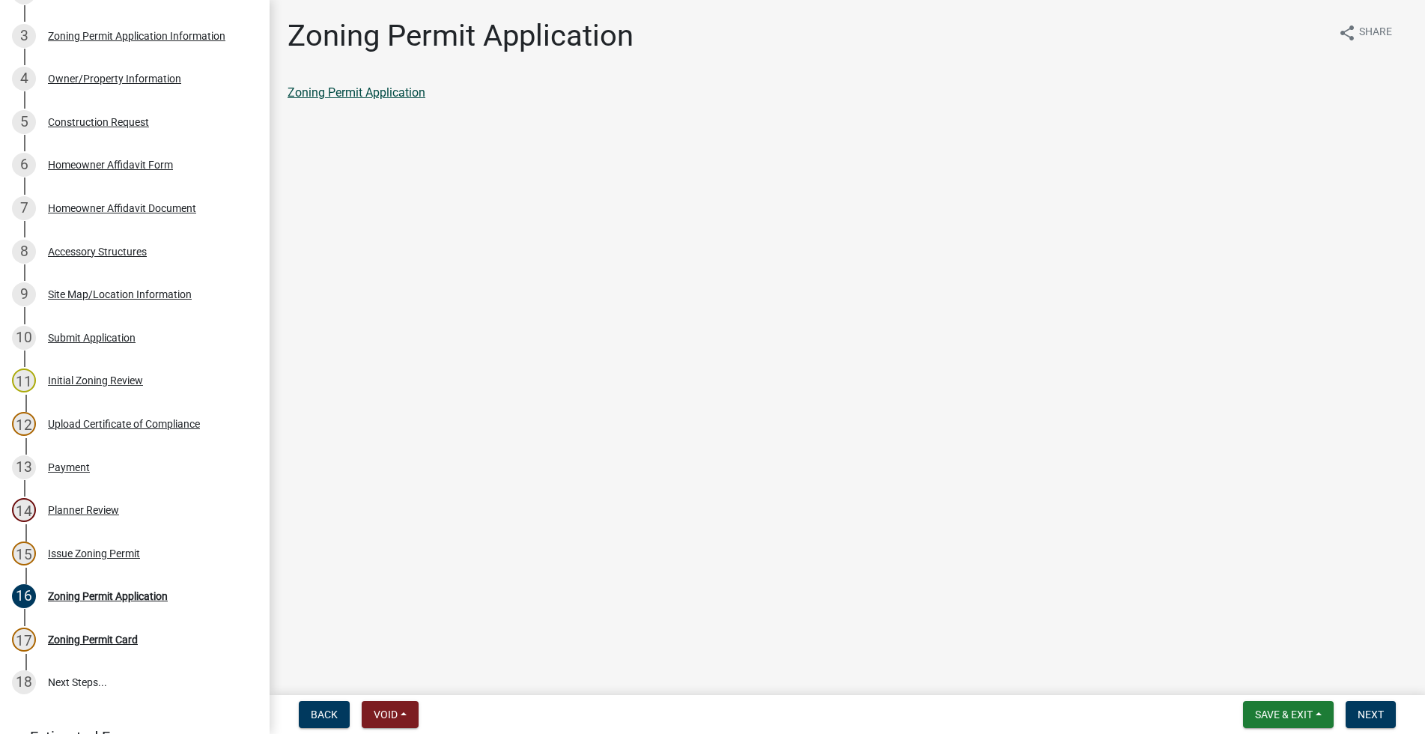
click at [406, 94] on link "Zoning Permit Application" at bounding box center [357, 92] width 138 height 14
click at [1366, 711] on span "Next" at bounding box center [1371, 714] width 26 height 12
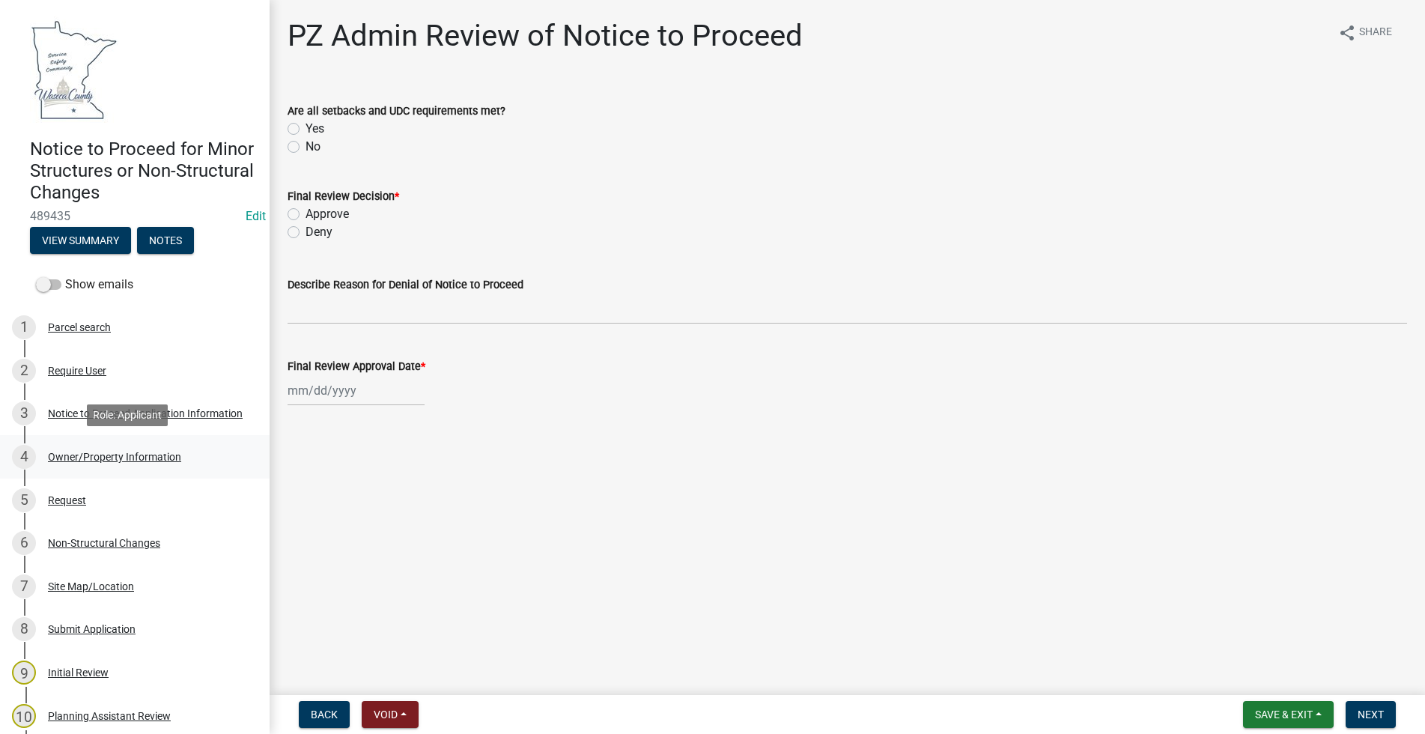
click at [77, 452] on div "Owner/Property Information" at bounding box center [114, 457] width 133 height 10
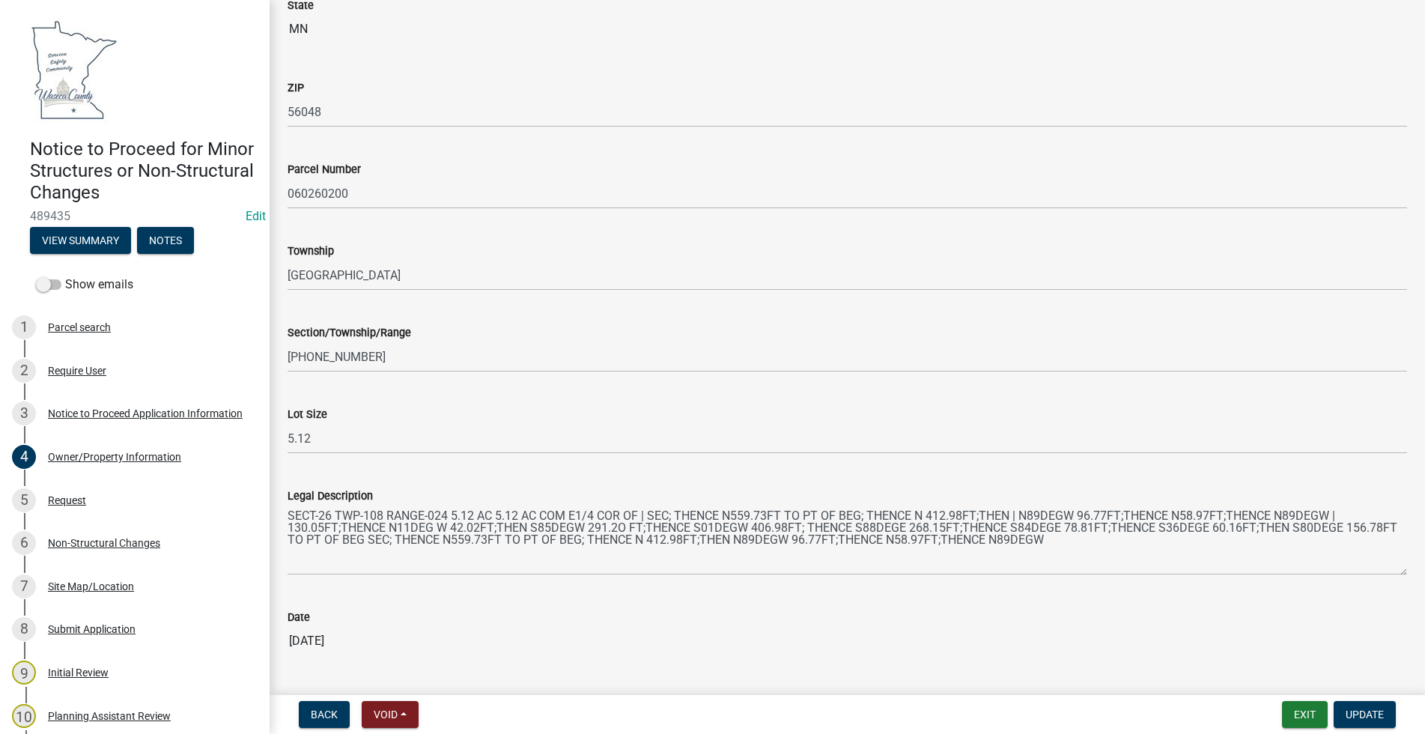
scroll to position [948, 0]
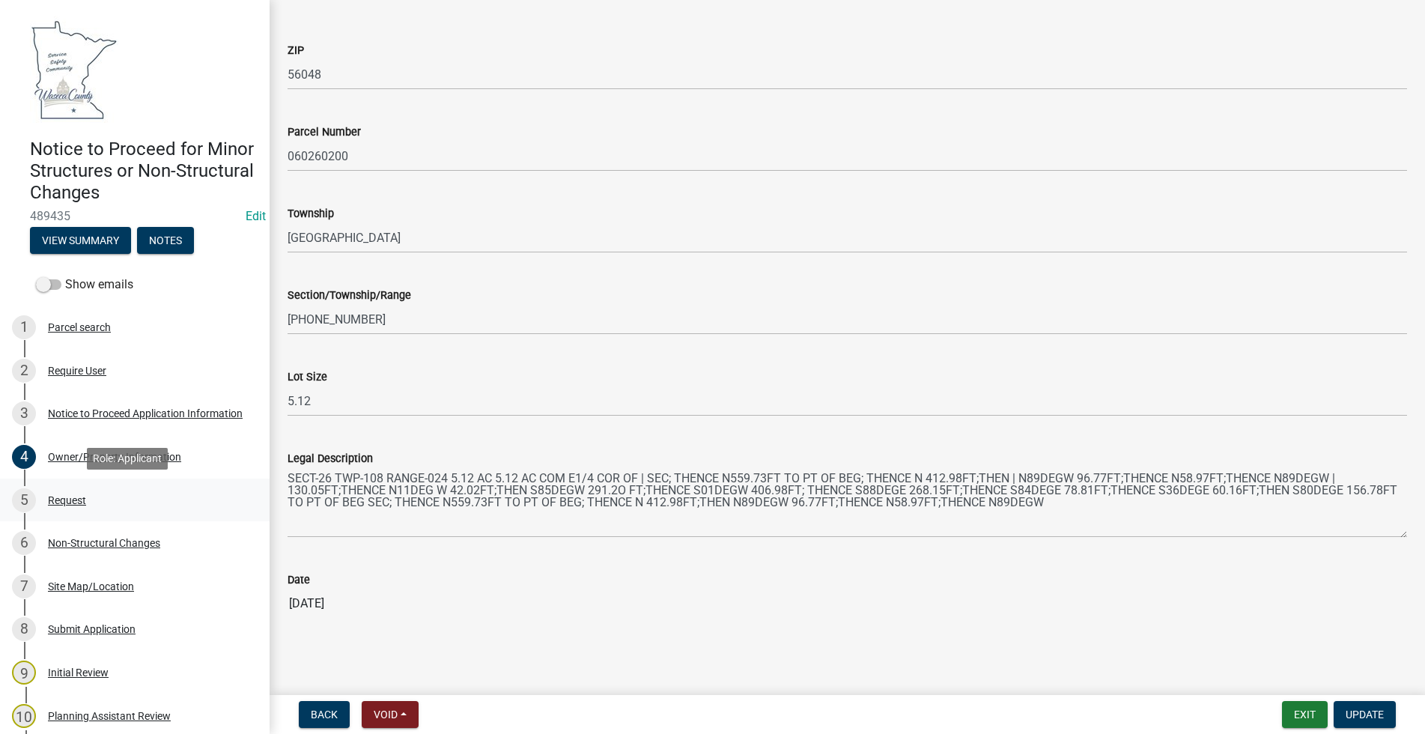
click at [76, 499] on div "Request" at bounding box center [67, 500] width 38 height 10
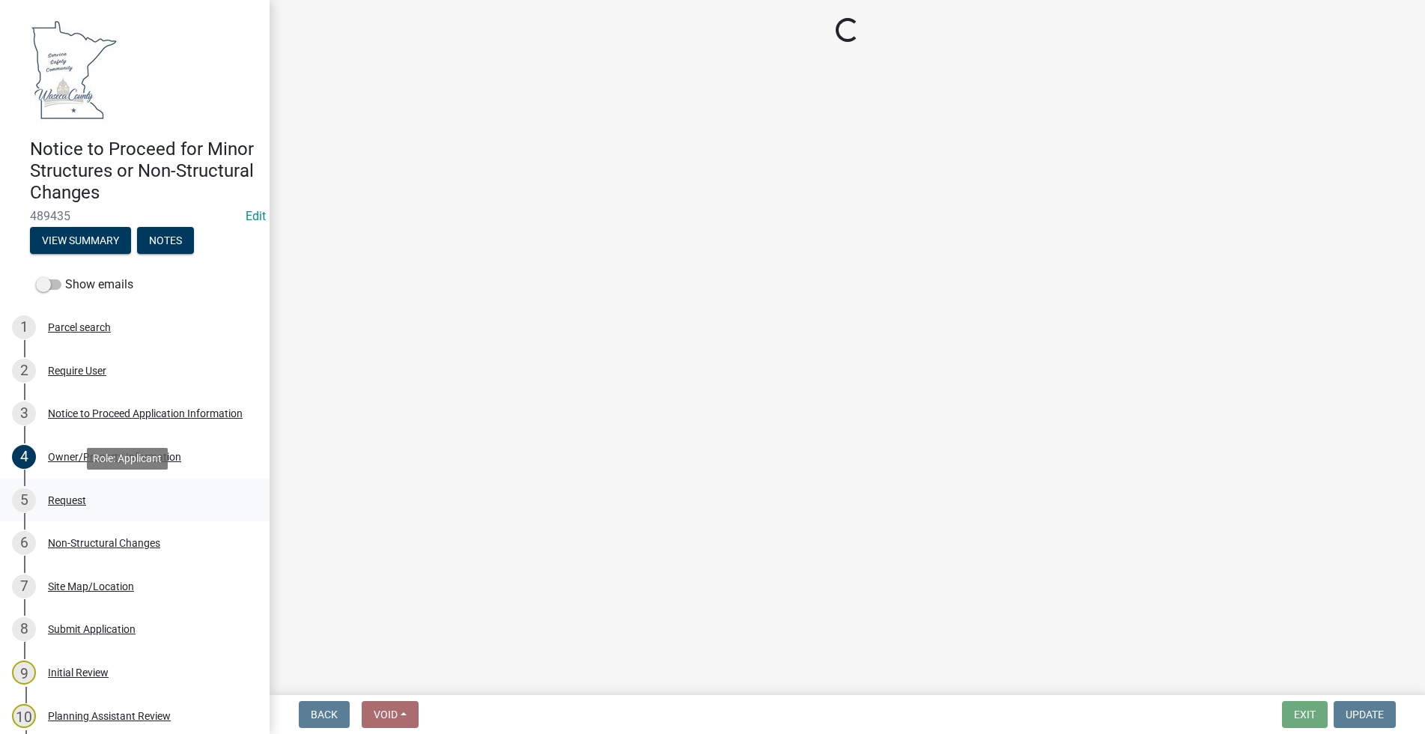
scroll to position [0, 0]
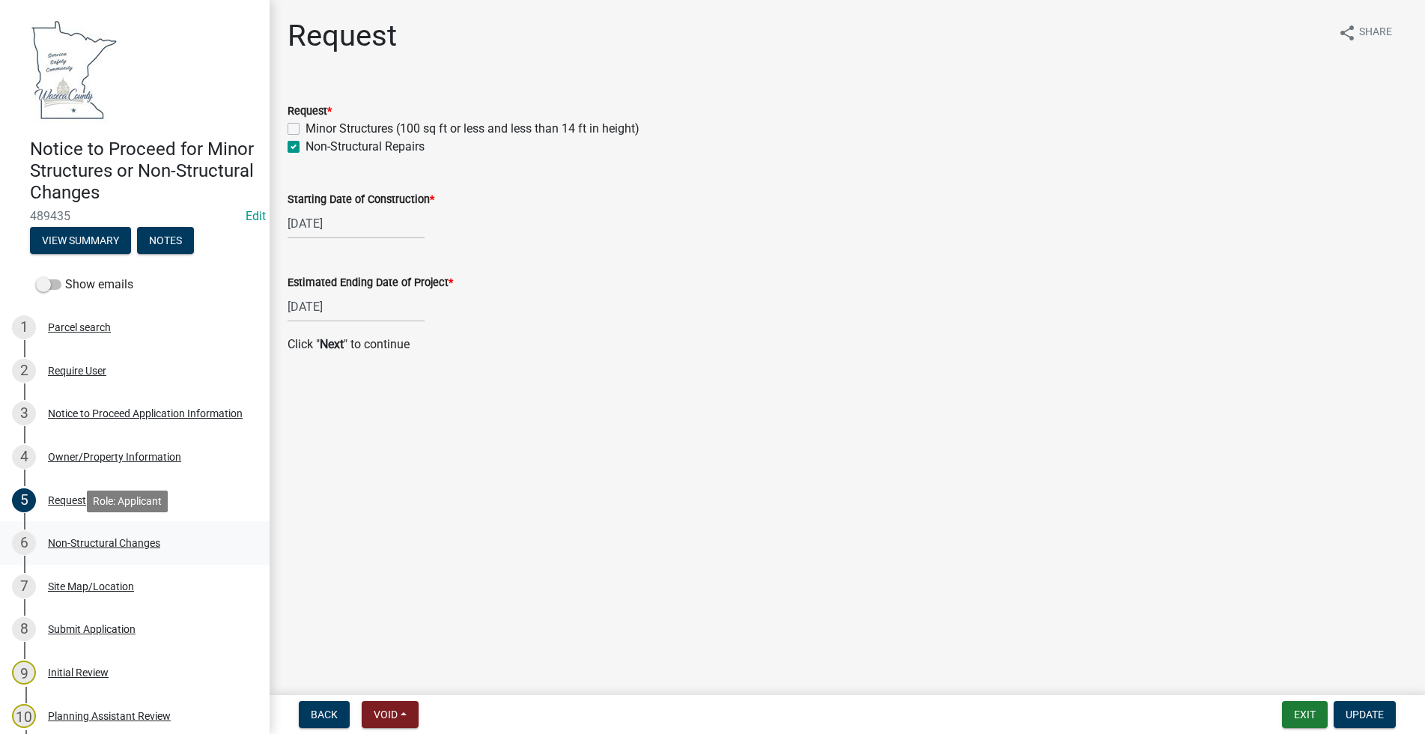
click at [84, 547] on div "Non-Structural Changes" at bounding box center [104, 543] width 112 height 10
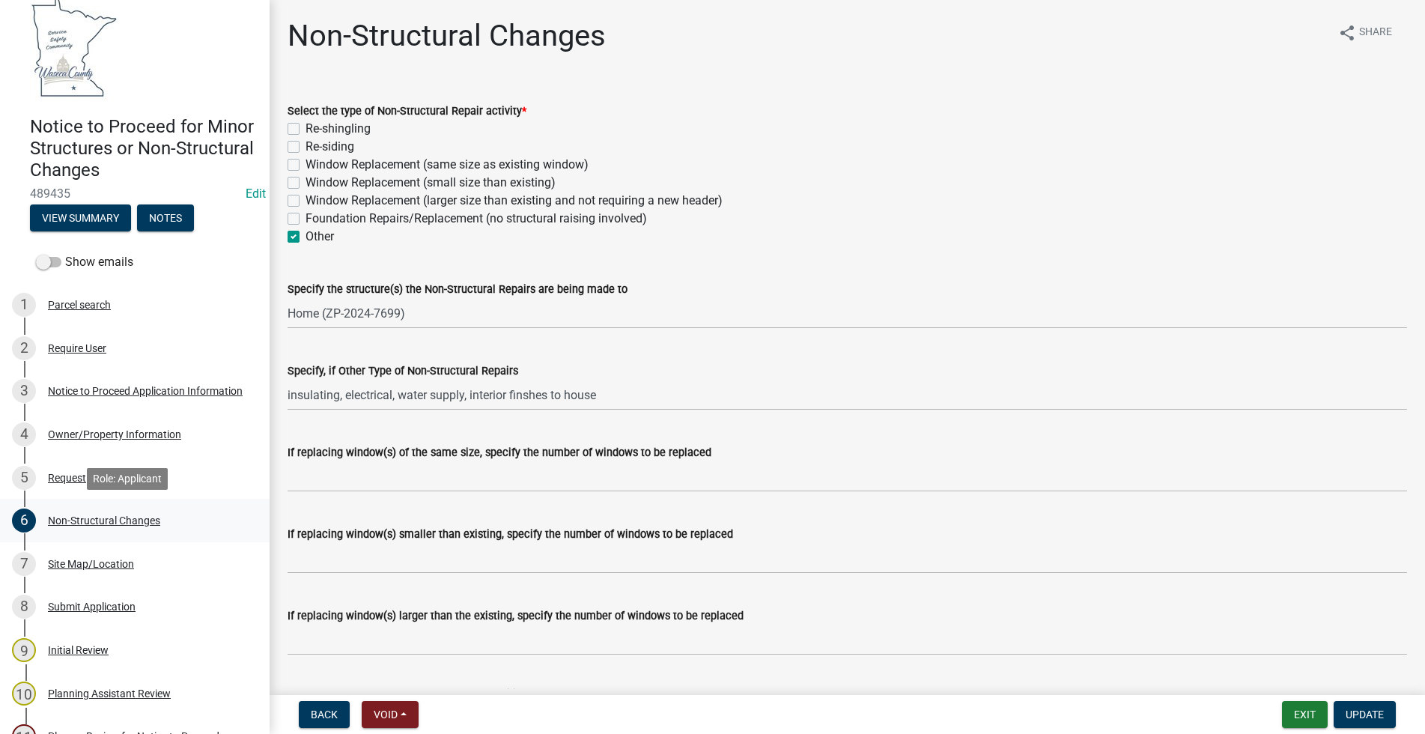
scroll to position [22, 0]
click at [113, 563] on div "Site Map/Location" at bounding box center [91, 564] width 86 height 10
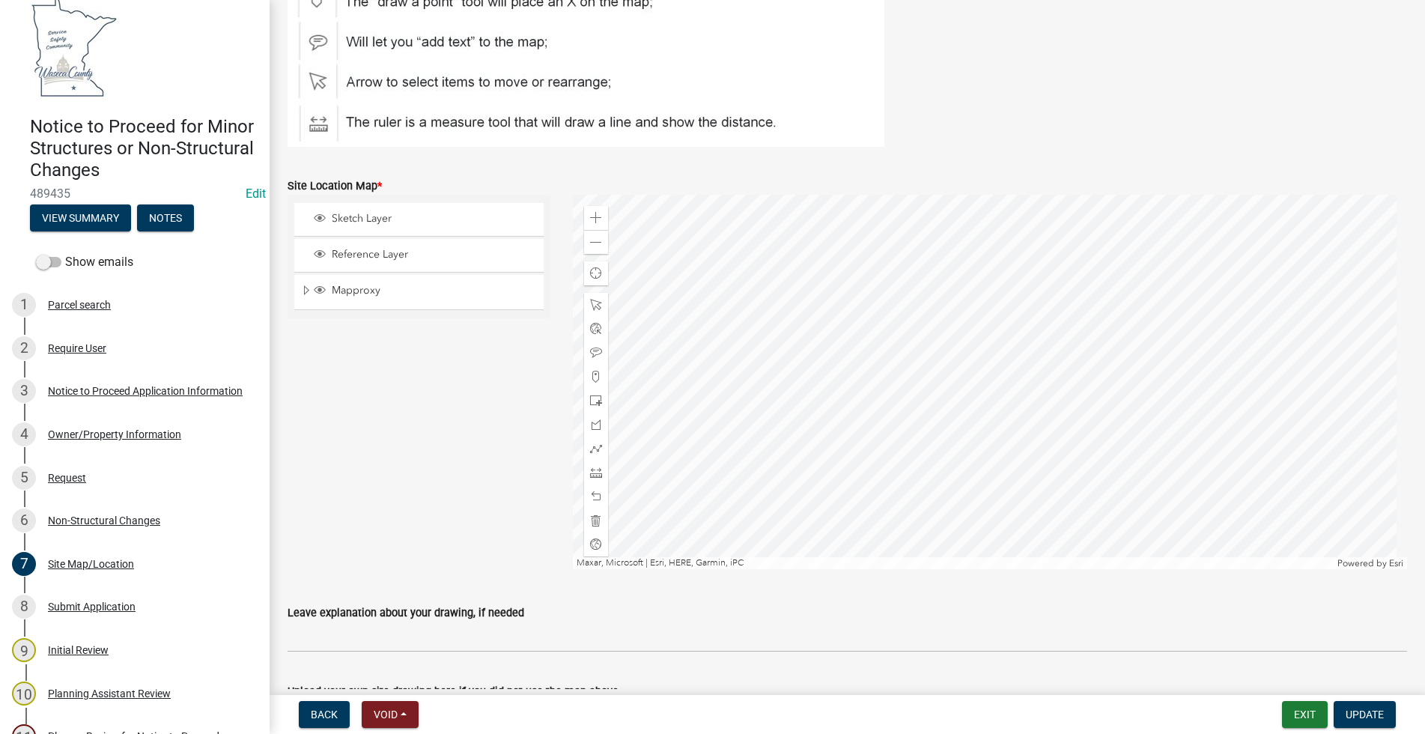
scroll to position [252, 0]
click at [92, 647] on div "Initial Review" at bounding box center [78, 650] width 61 height 10
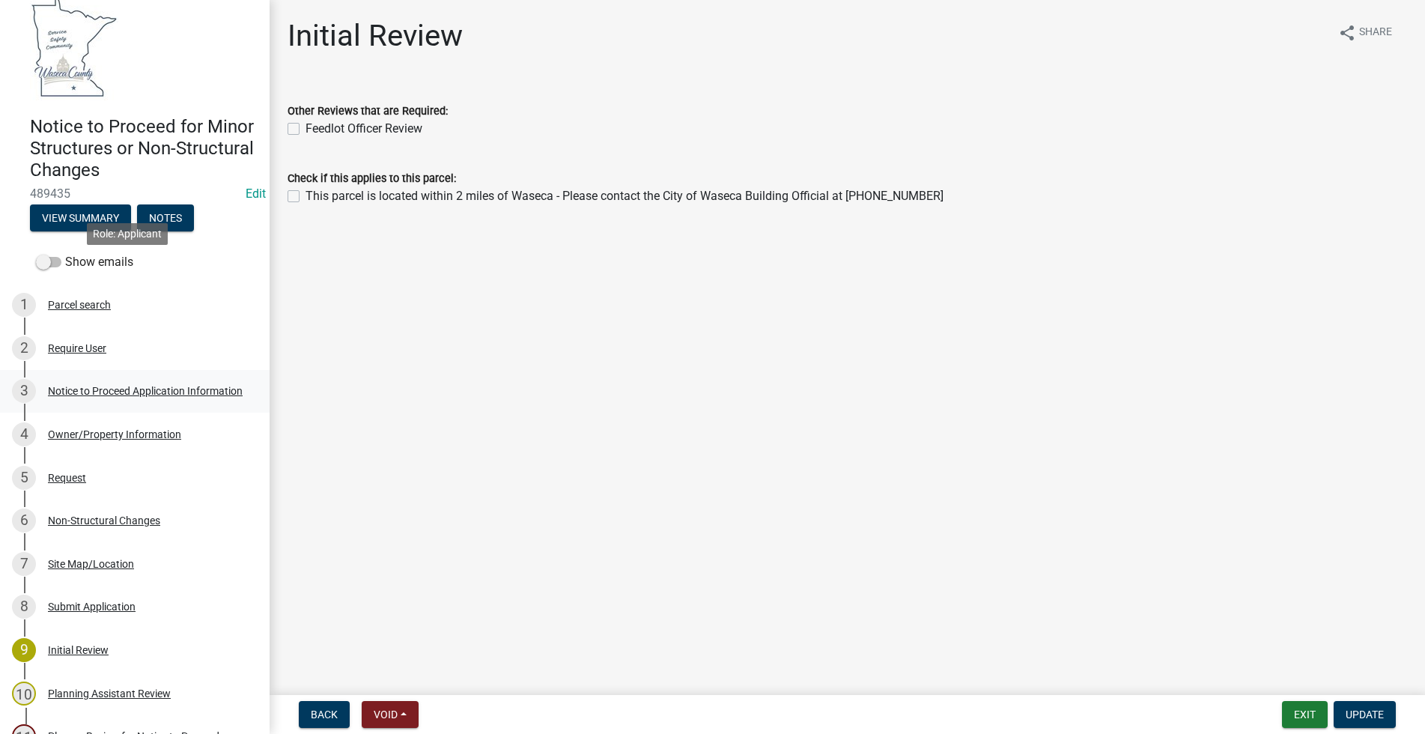
scroll to position [139, 0]
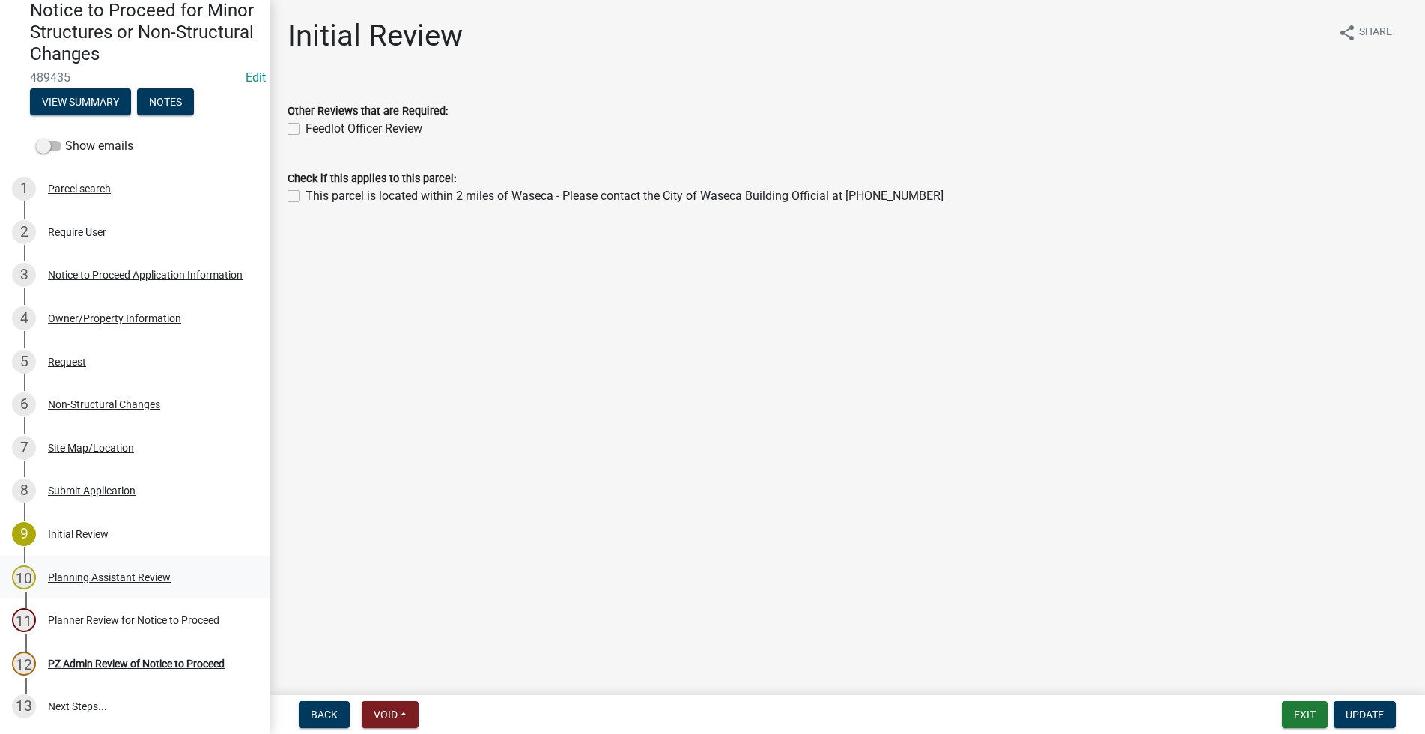
click at [124, 572] on div "Planning Assistant Review" at bounding box center [109, 577] width 123 height 10
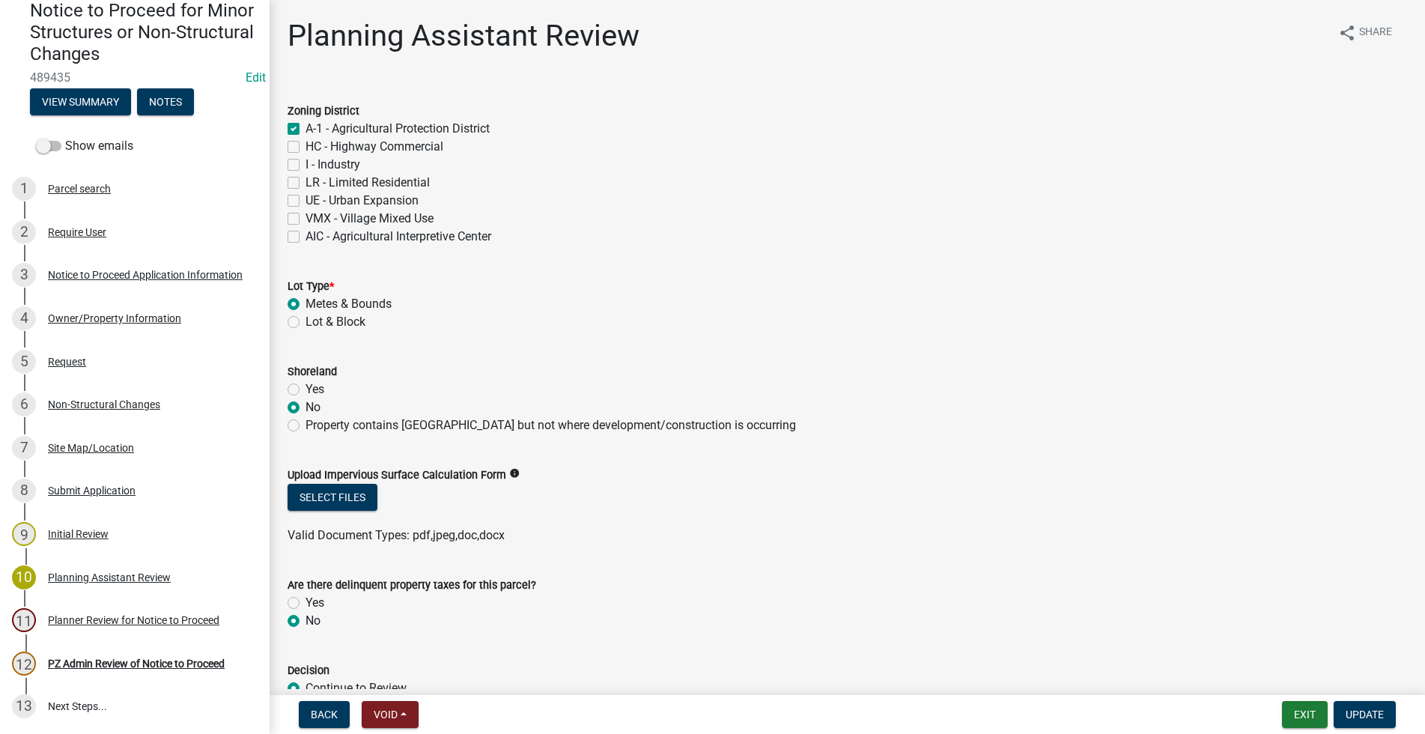
scroll to position [360, 0]
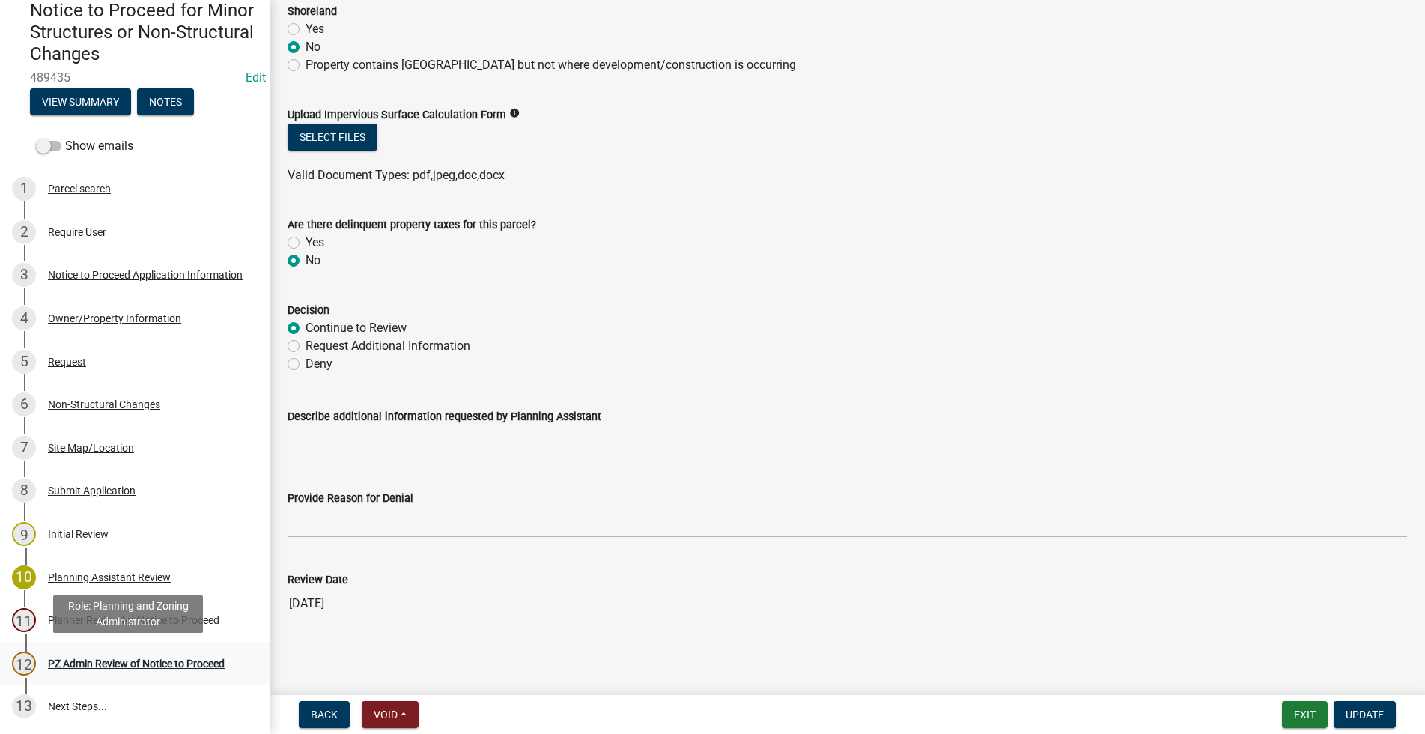
click at [89, 661] on div "PZ Admin Review of Notice to Proceed" at bounding box center [136, 663] width 177 height 10
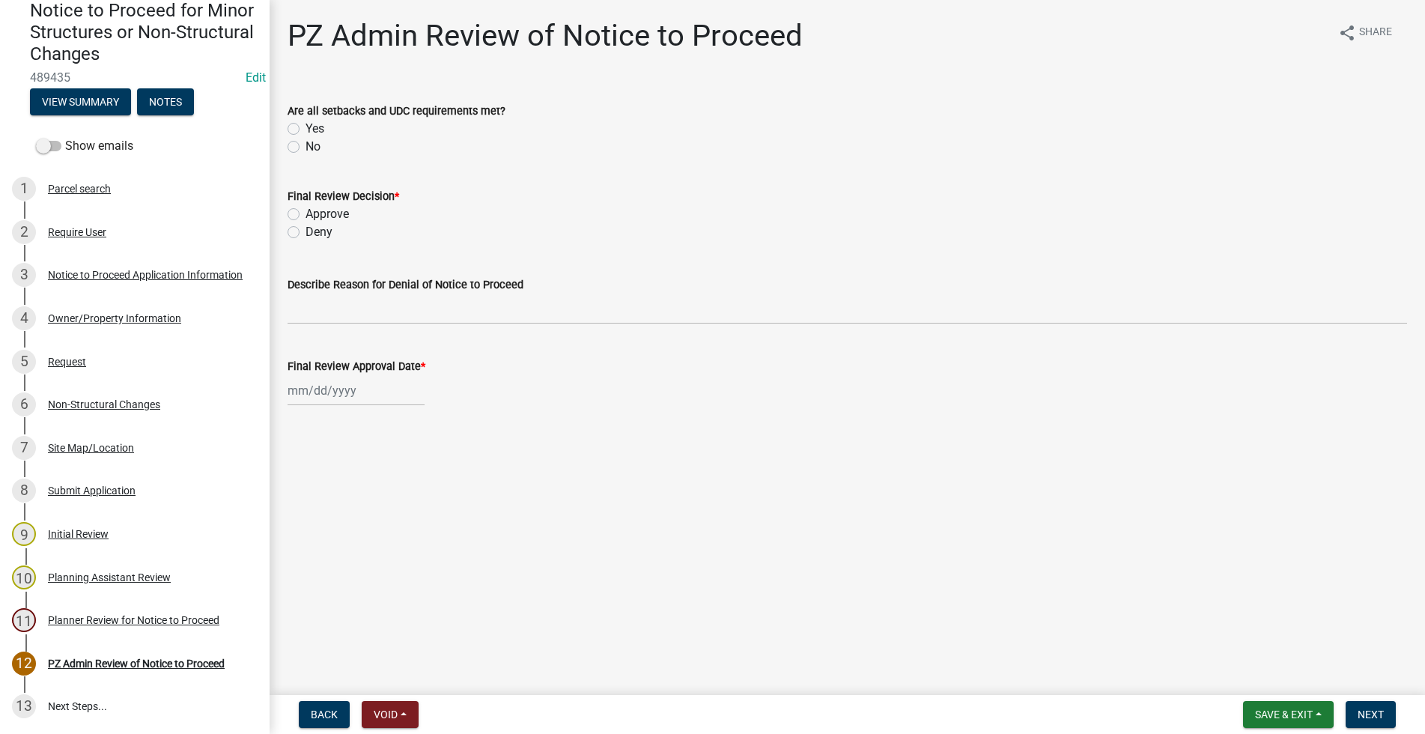
click at [306, 124] on label "Yes" at bounding box center [315, 129] width 19 height 18
click at [306, 124] on input "Yes" at bounding box center [311, 125] width 10 height 10
radio input "true"
click at [306, 210] on label "Approve" at bounding box center [327, 214] width 43 height 18
click at [306, 210] on input "Approve" at bounding box center [311, 210] width 10 height 10
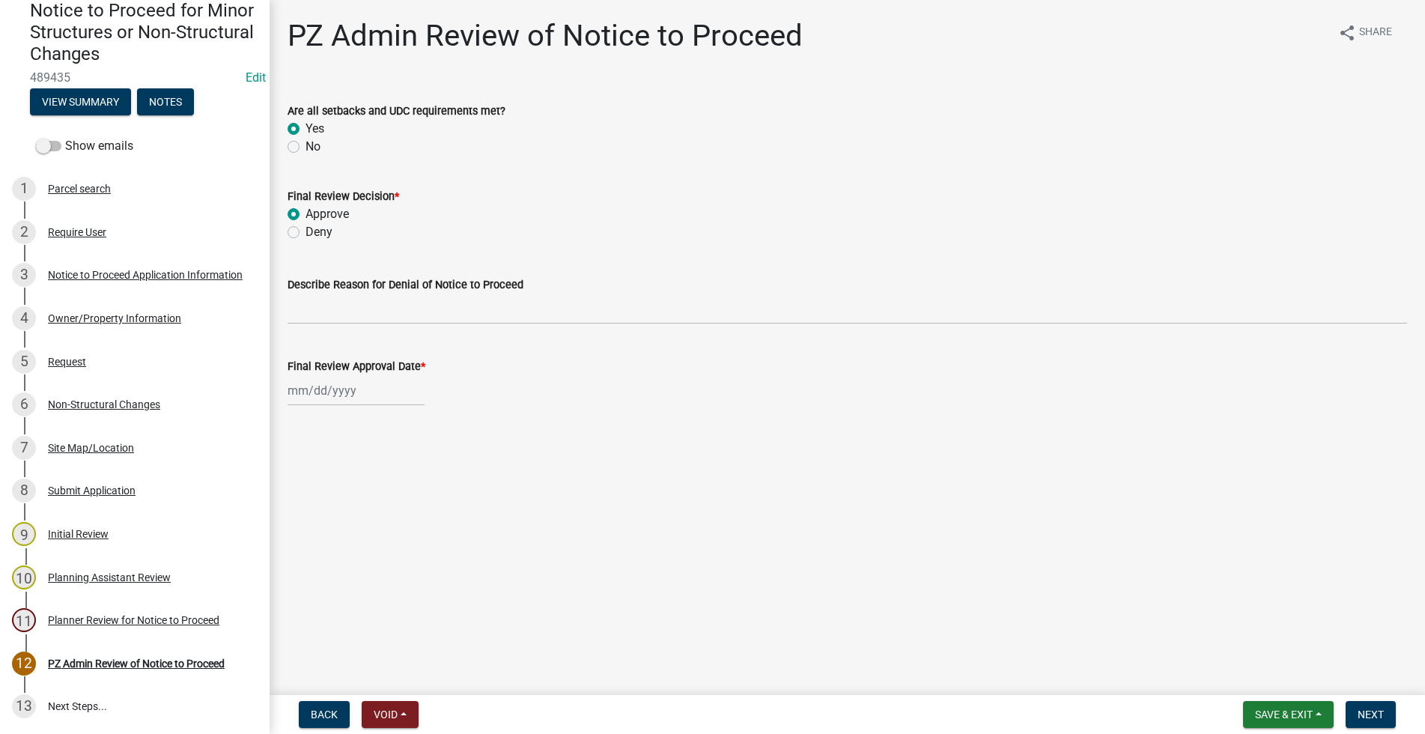
radio input "true"
select select "10"
select select "2025"
click at [323, 389] on input "Final Review Approval Date *" at bounding box center [356, 390] width 137 height 31
click at [348, 491] on div "8" at bounding box center [351, 494] width 24 height 24
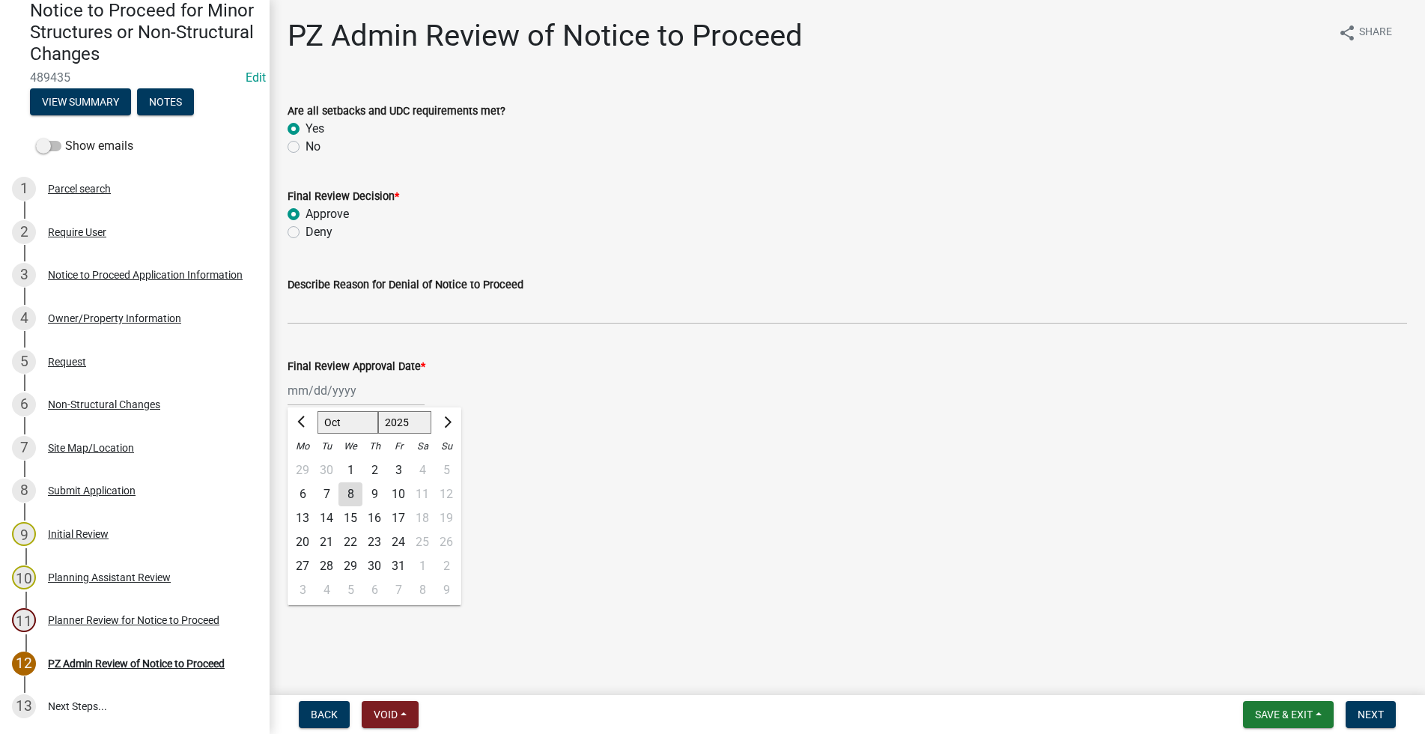
type input "[DATE]"
click at [1363, 711] on span "Next" at bounding box center [1371, 714] width 26 height 12
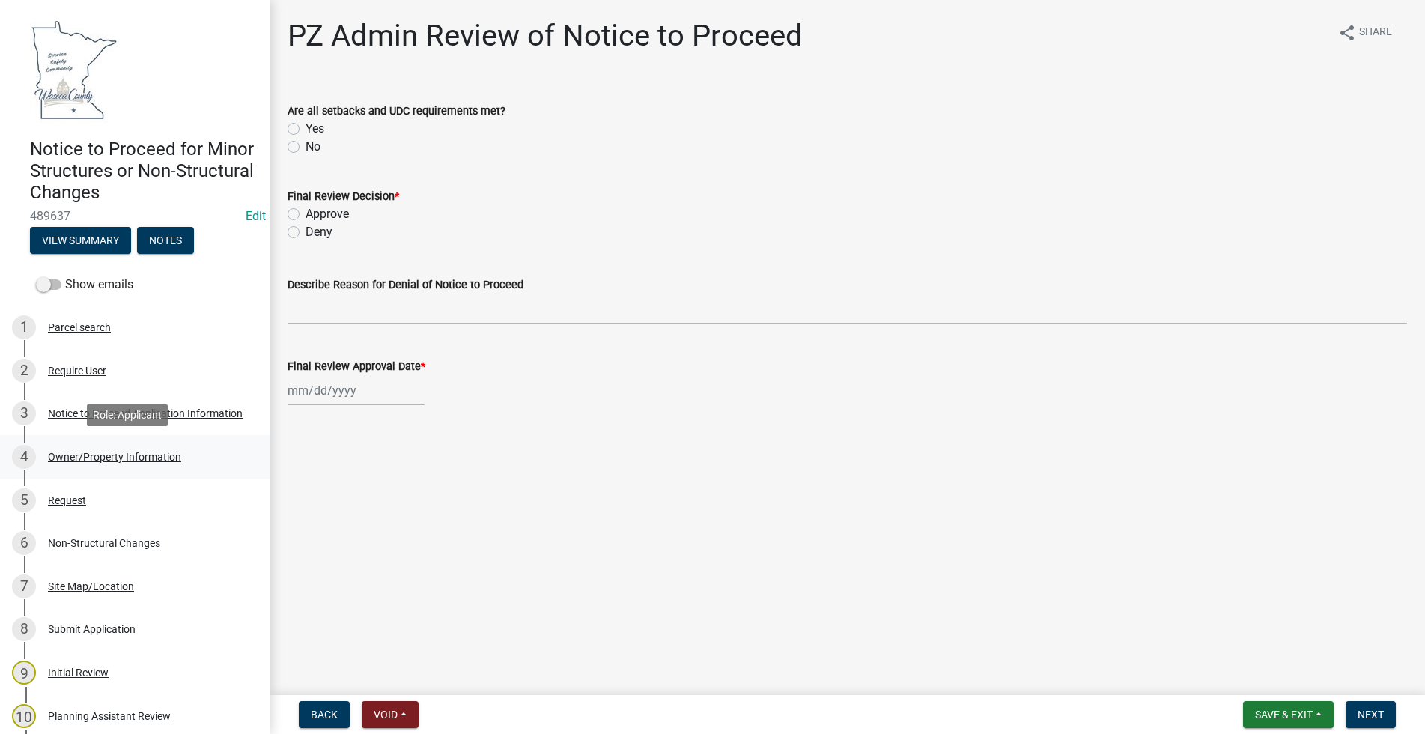
click at [94, 449] on div "4 Owner/Property Information" at bounding box center [129, 457] width 234 height 24
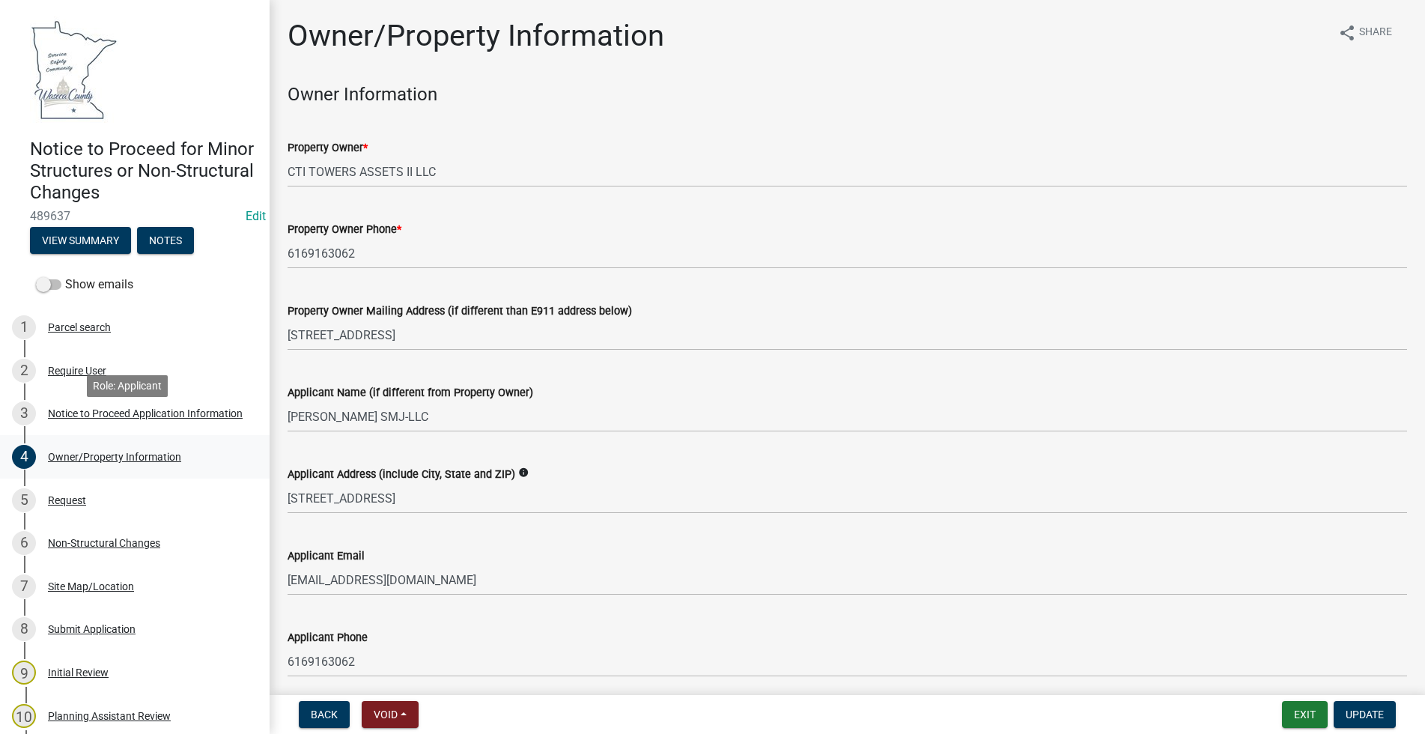
scroll to position [139, 0]
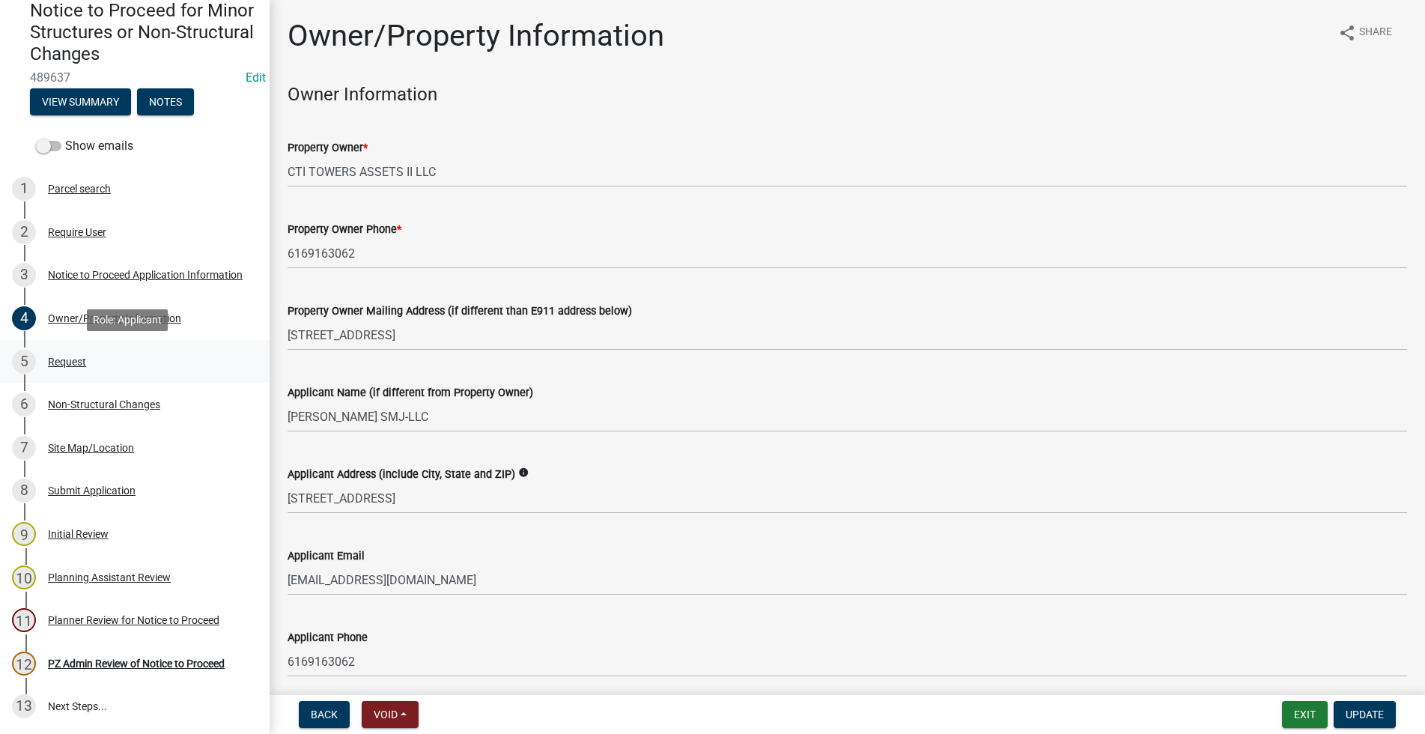
click at [64, 365] on div "Request" at bounding box center [67, 361] width 38 height 10
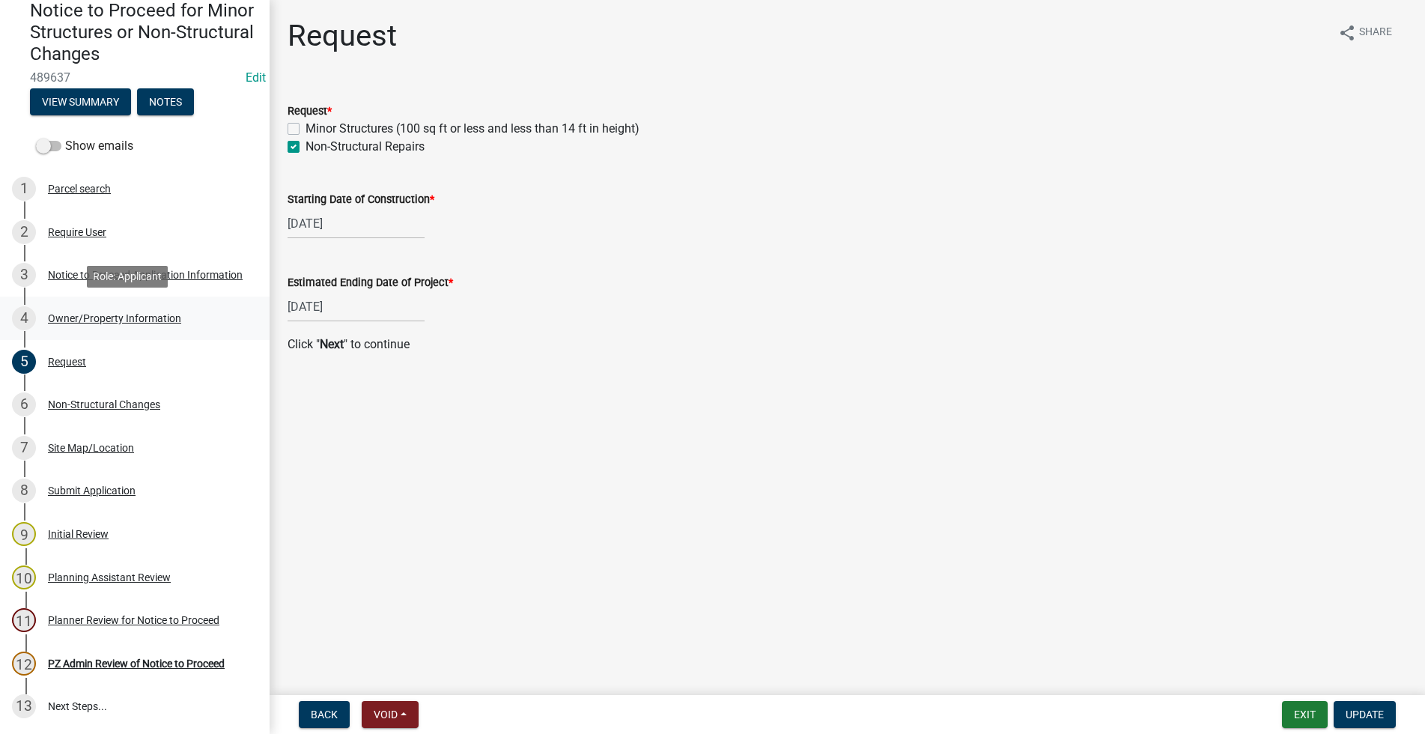
click at [123, 319] on div "Owner/Property Information" at bounding box center [114, 318] width 133 height 10
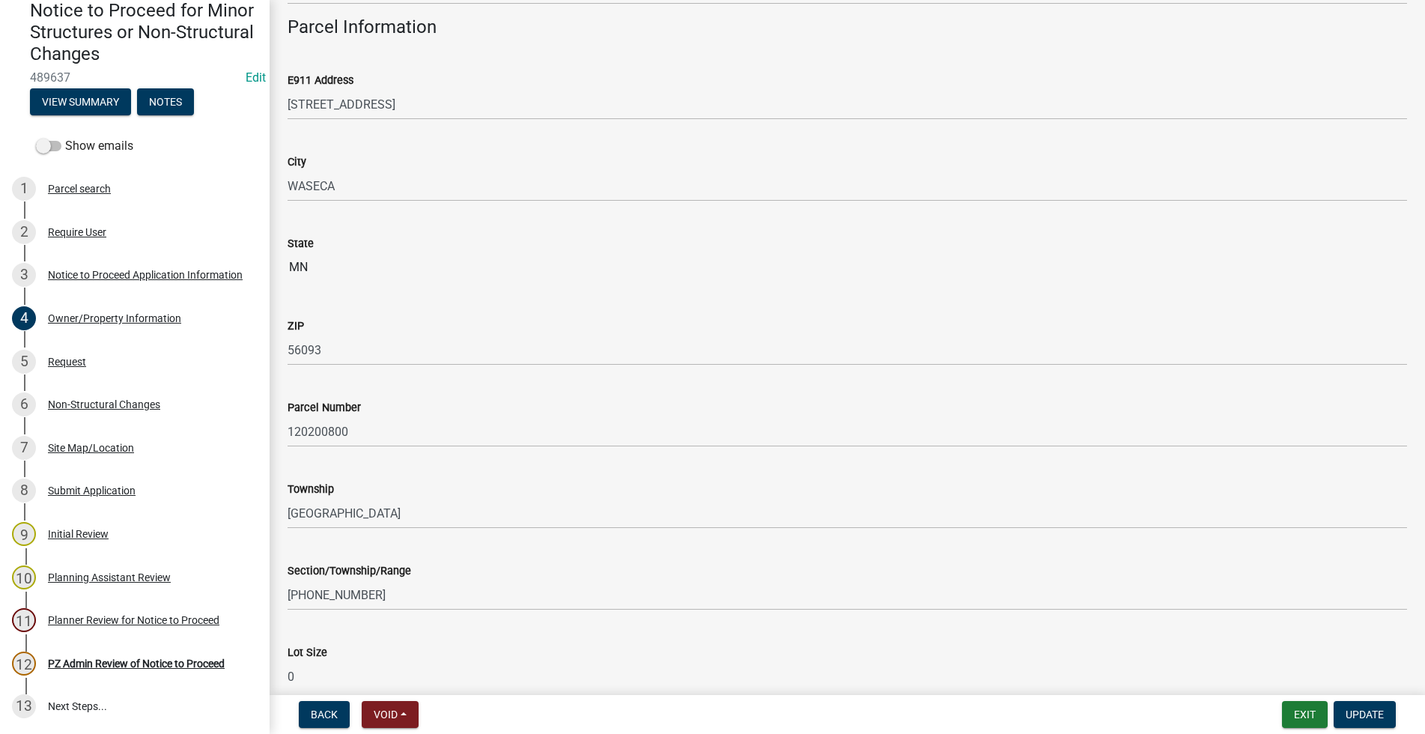
scroll to position [948, 0]
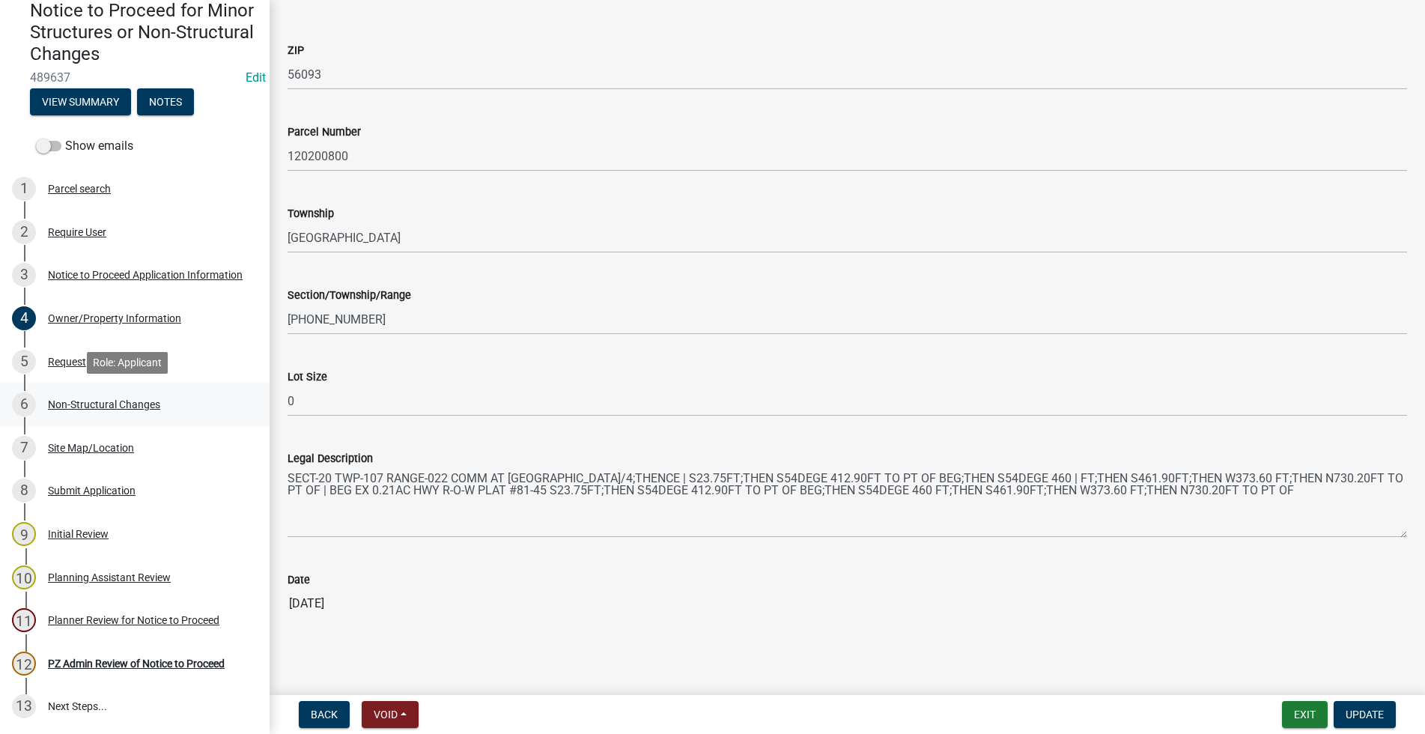
click at [100, 399] on div "Non-Structural Changes" at bounding box center [104, 404] width 112 height 10
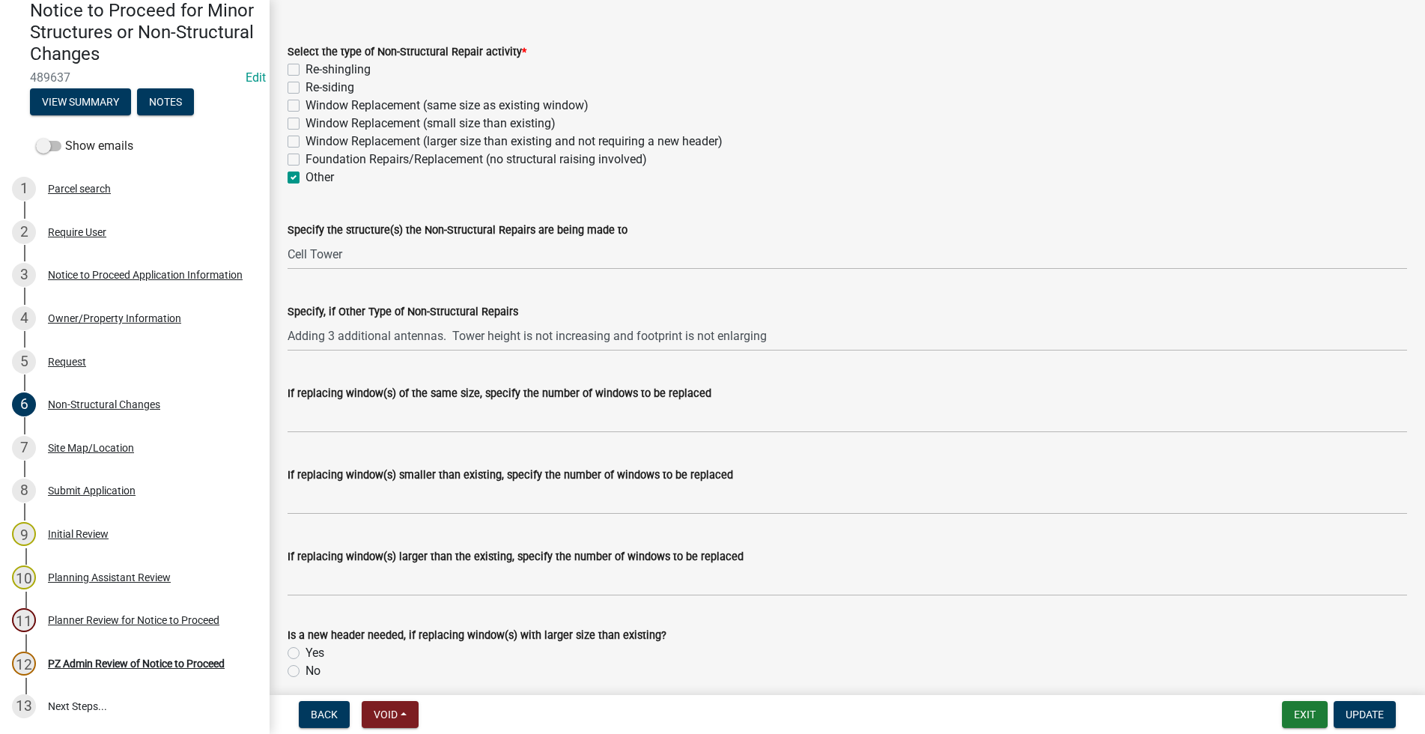
scroll to position [152, 0]
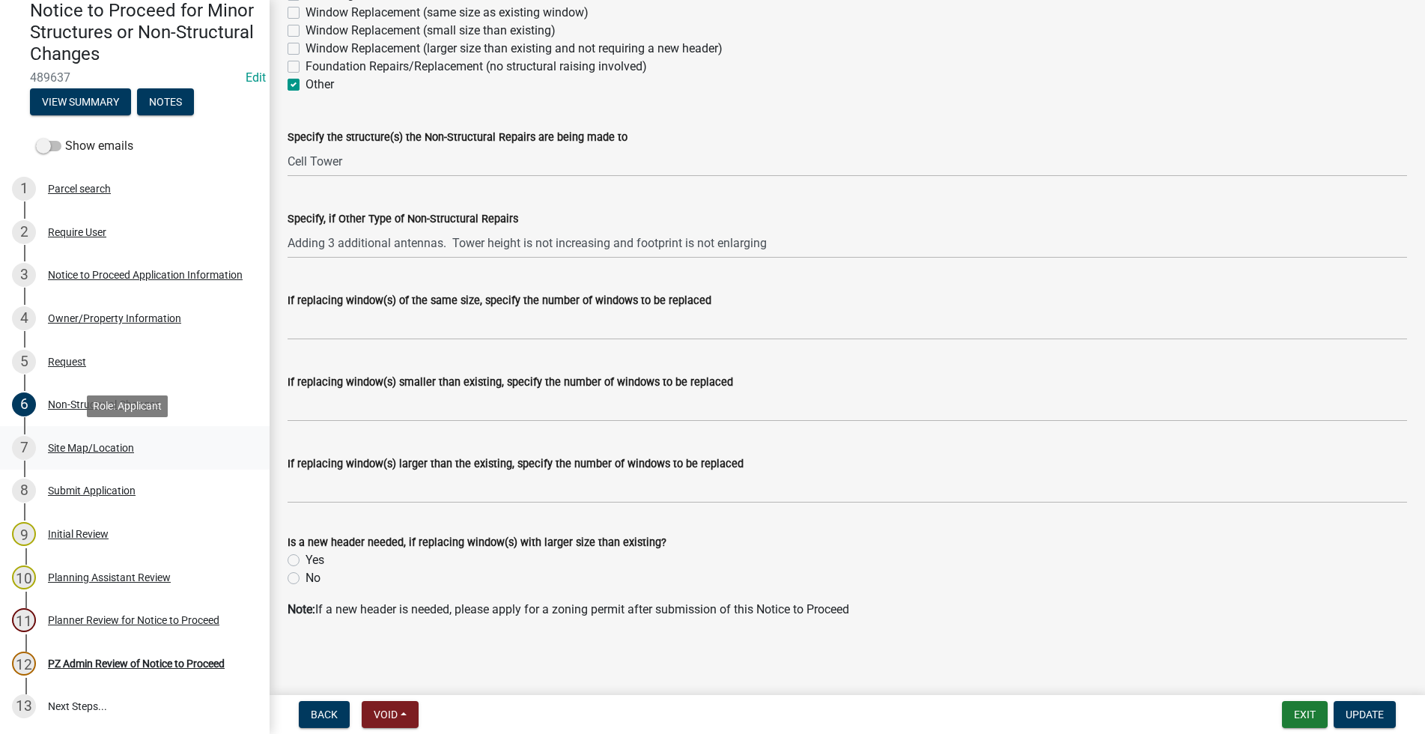
click at [86, 448] on div "Site Map/Location" at bounding box center [91, 448] width 86 height 10
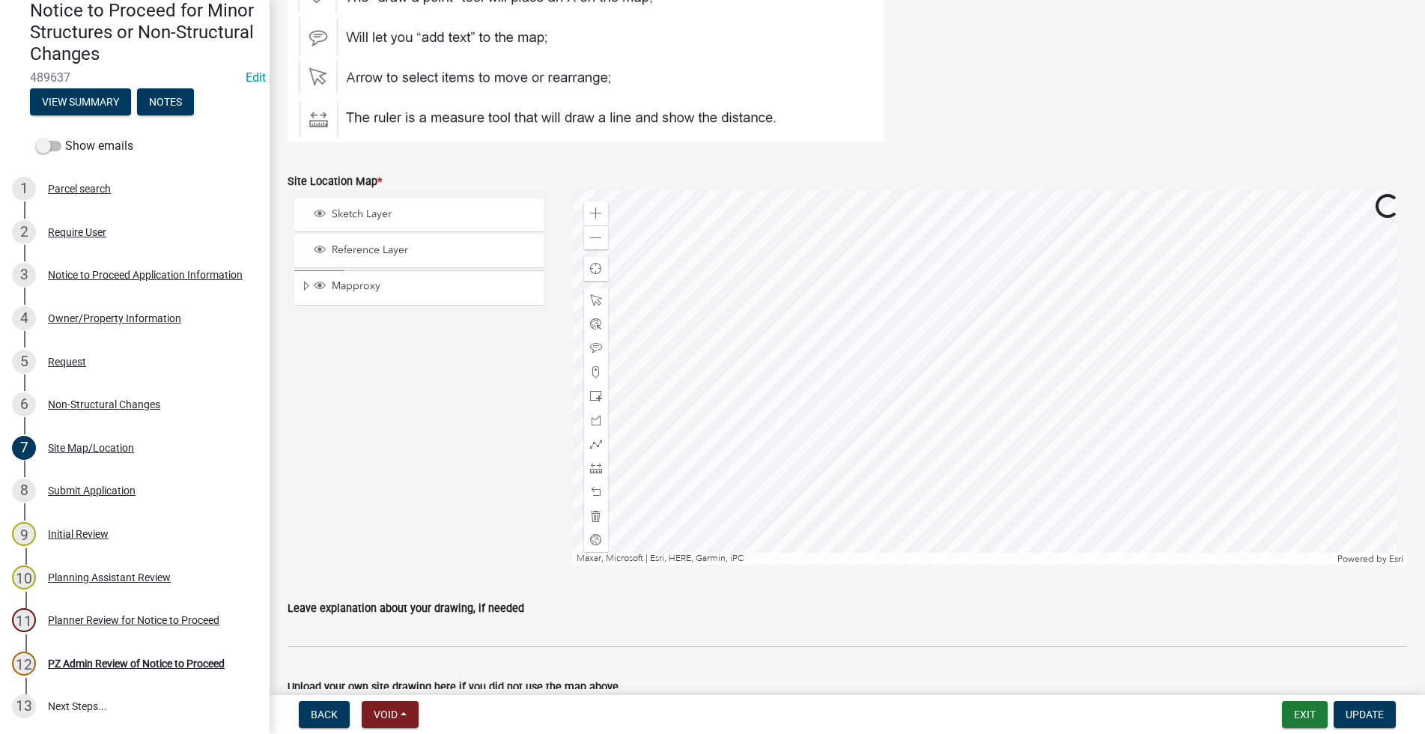
scroll to position [258, 0]
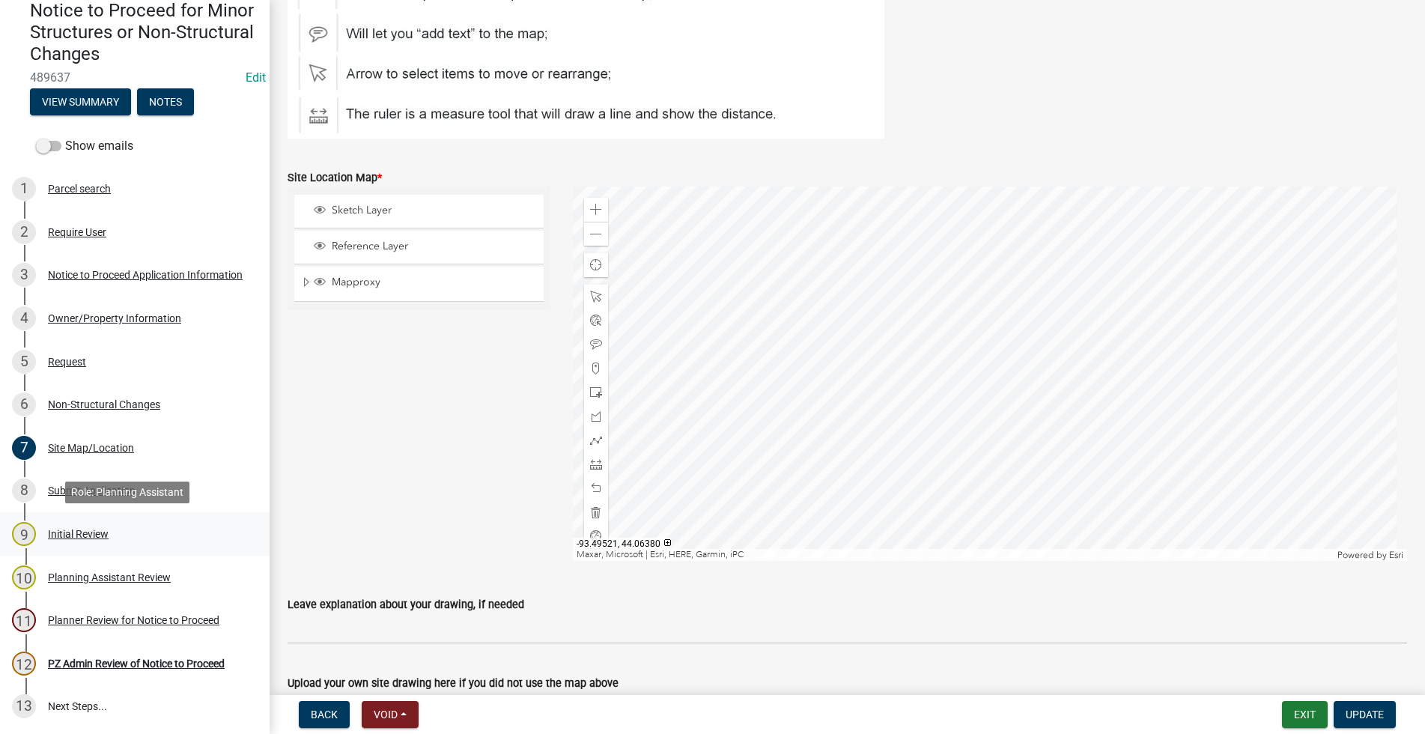
click at [72, 529] on div "Initial Review" at bounding box center [78, 534] width 61 height 10
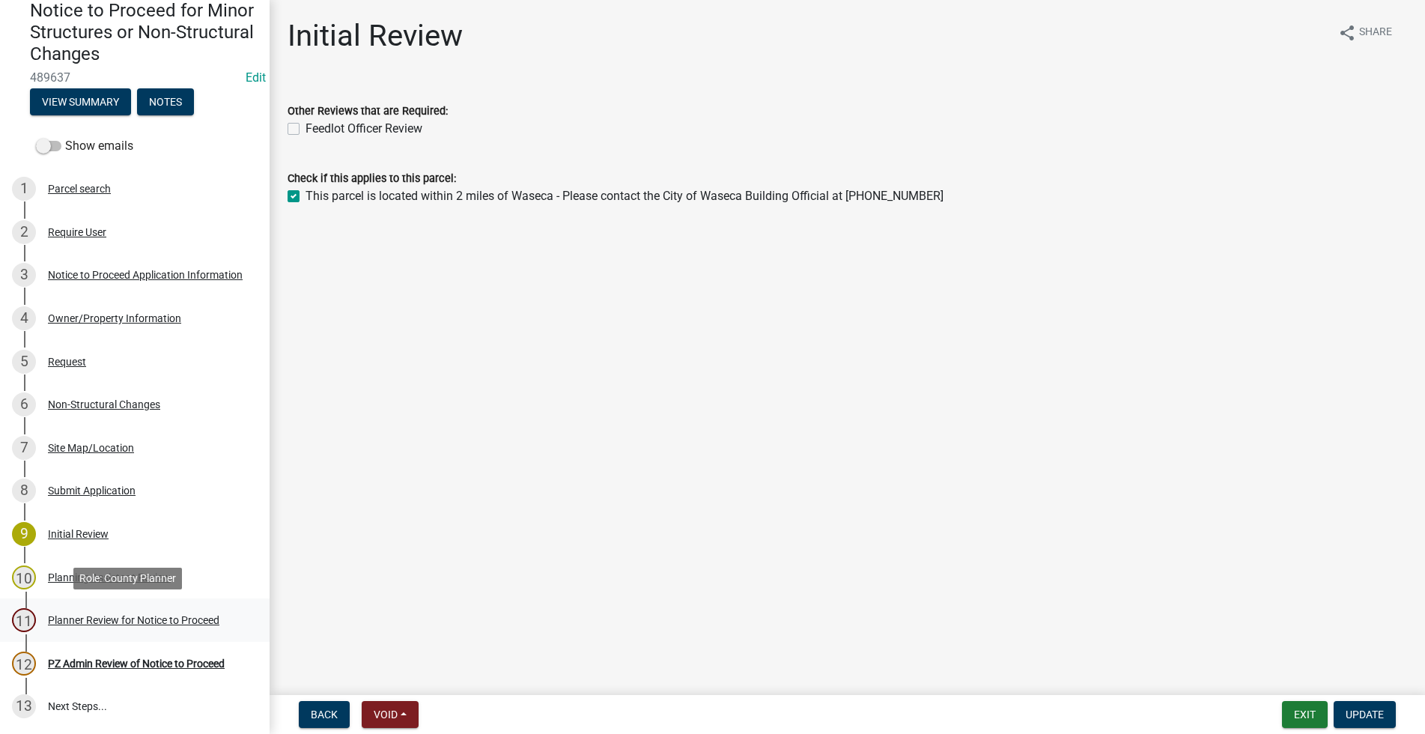
click at [136, 616] on div "Planner Review for Notice to Proceed" at bounding box center [134, 620] width 172 height 10
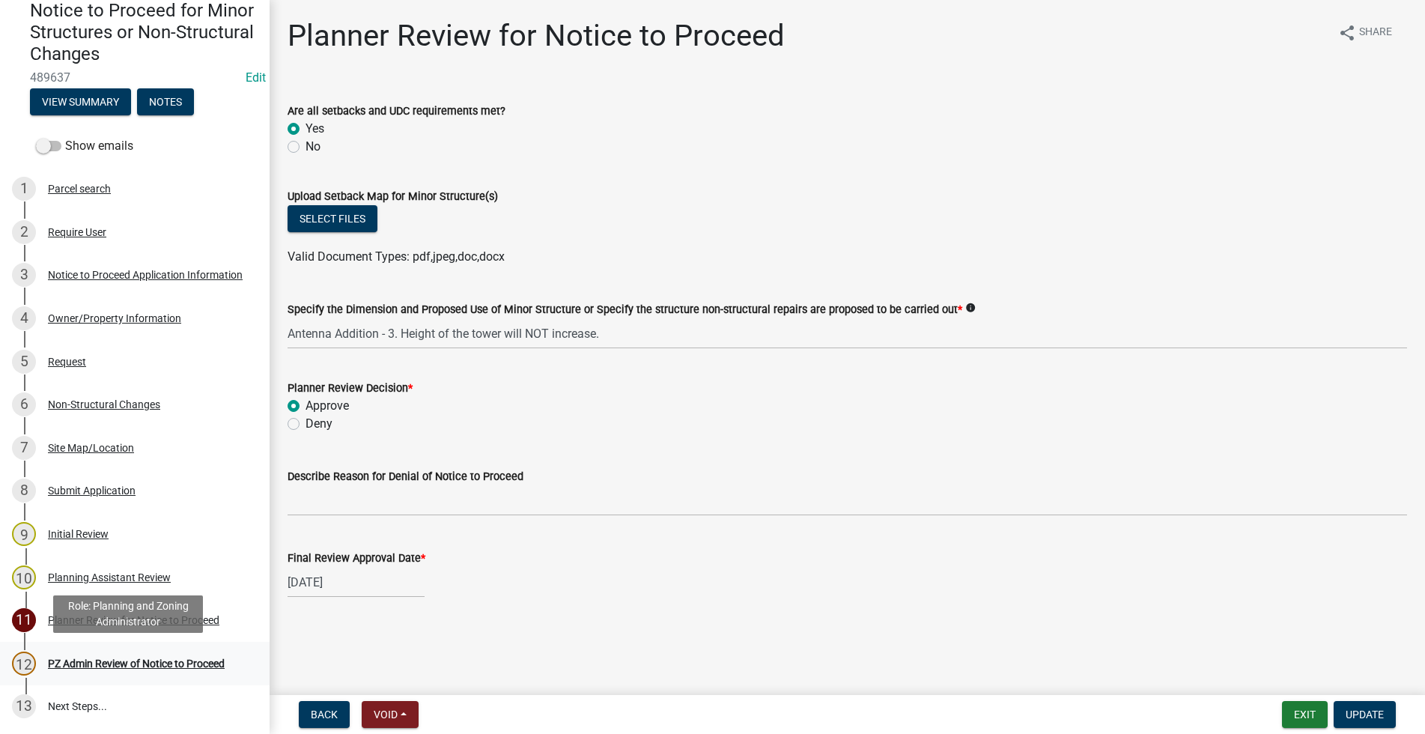
click at [127, 661] on div "PZ Admin Review of Notice to Proceed" at bounding box center [136, 663] width 177 height 10
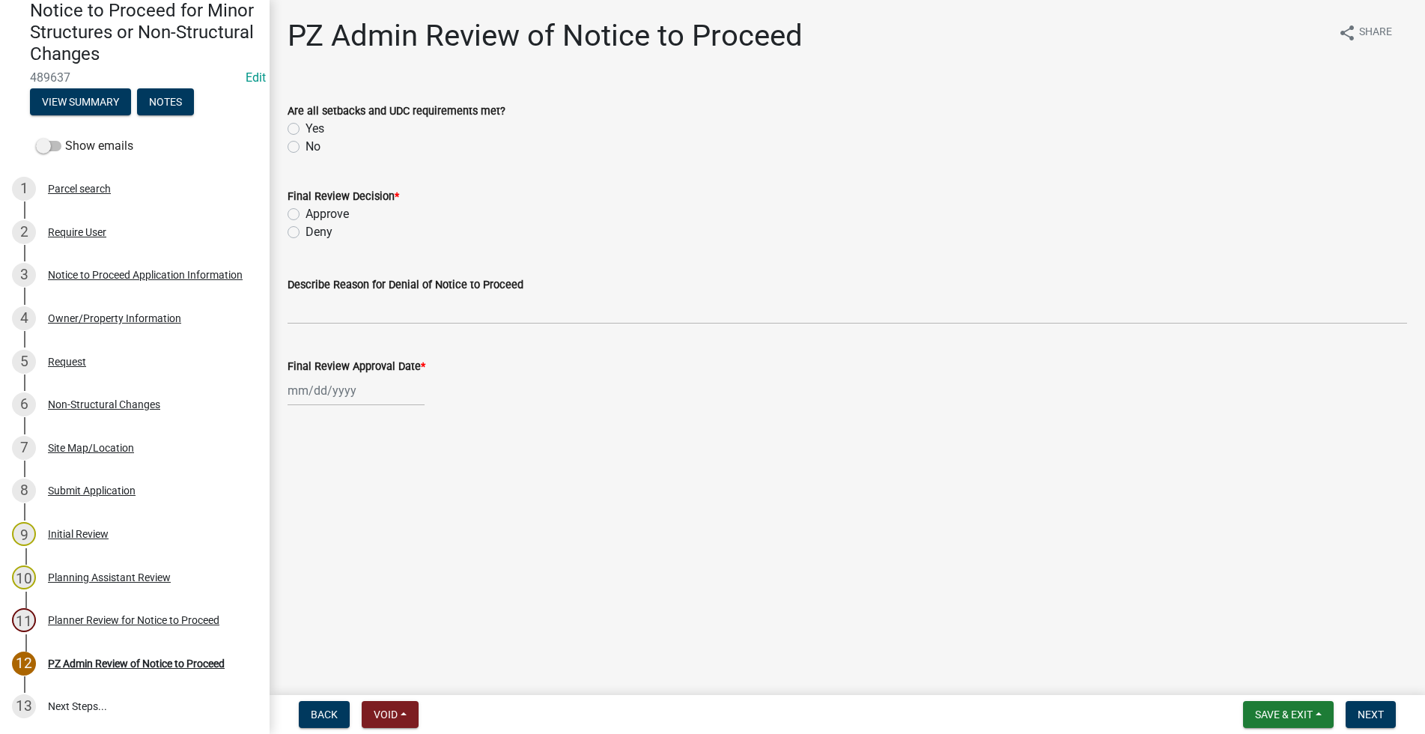
click at [306, 130] on label "Yes" at bounding box center [315, 129] width 19 height 18
click at [306, 130] on input "Yes" at bounding box center [311, 125] width 10 height 10
radio input "true"
click at [306, 212] on label "Approve" at bounding box center [327, 214] width 43 height 18
click at [306, 212] on input "Approve" at bounding box center [311, 210] width 10 height 10
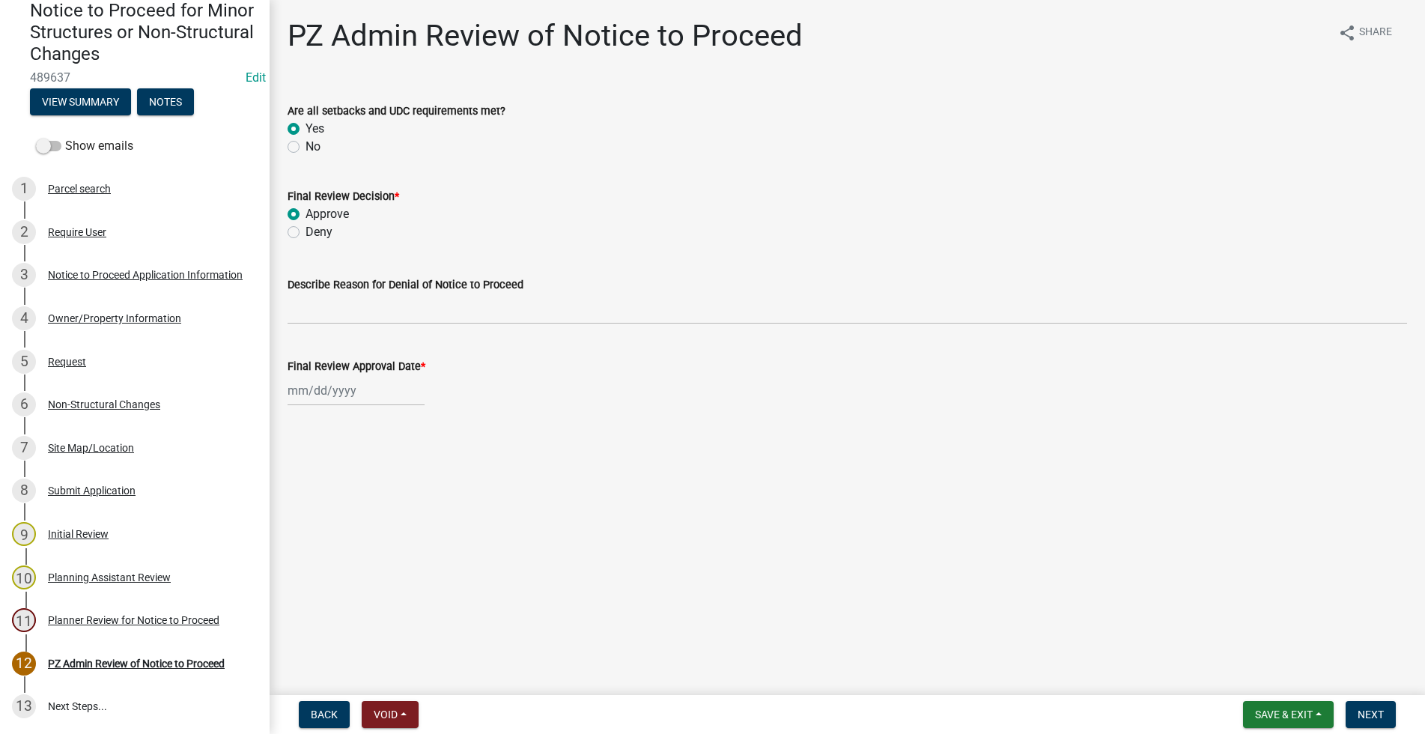
radio input "true"
select select "10"
select select "2025"
click at [314, 395] on input "Final Review Approval Date *" at bounding box center [356, 390] width 137 height 31
click at [349, 487] on div "8" at bounding box center [351, 494] width 24 height 24
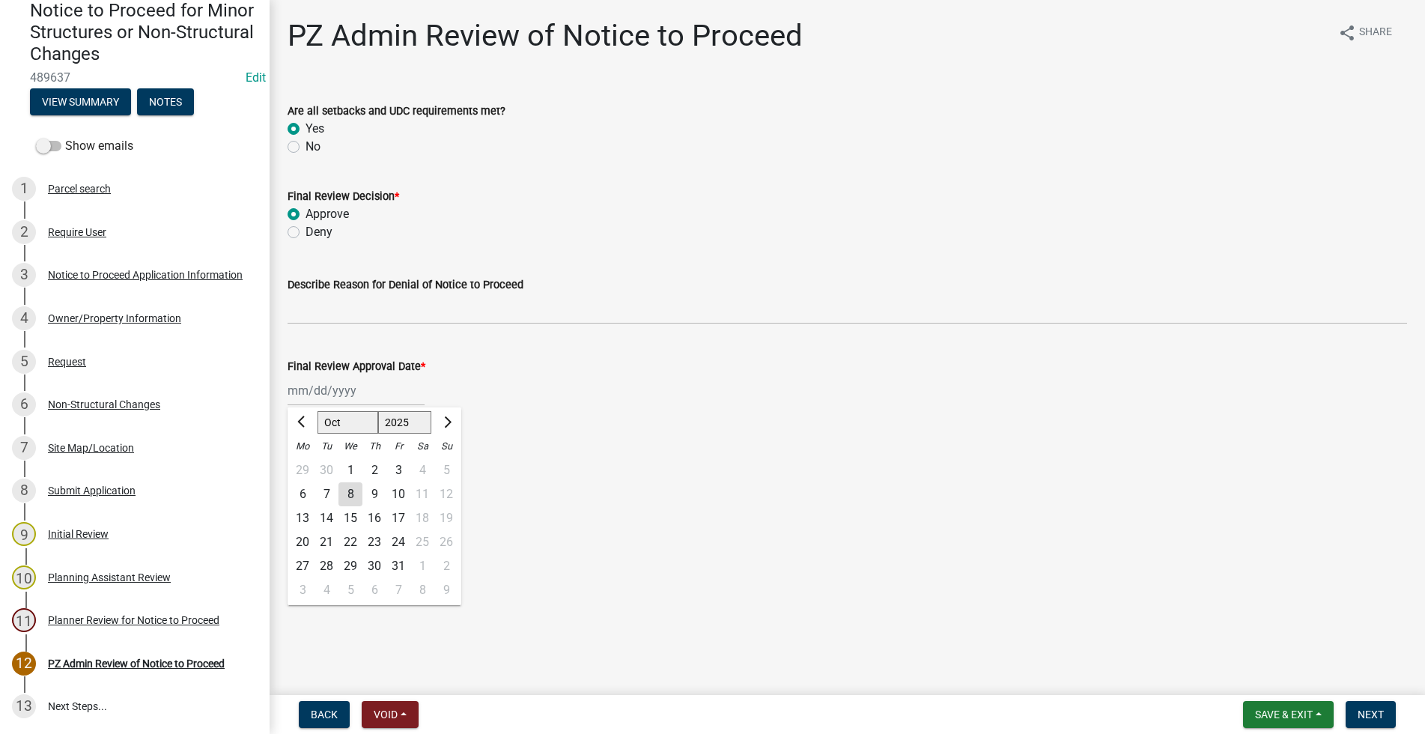
type input "[DATE]"
click at [1378, 720] on span "Next" at bounding box center [1371, 714] width 26 height 12
